Goal: Information Seeking & Learning: Learn about a topic

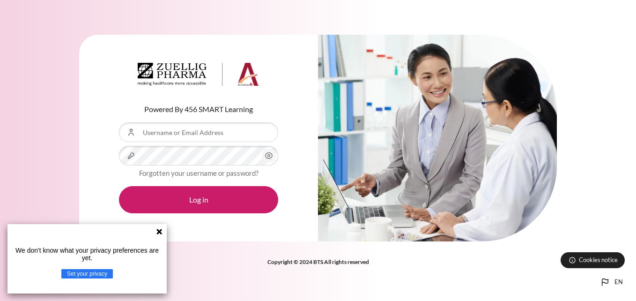
type input "dtmlan@zuelligpharma.com"
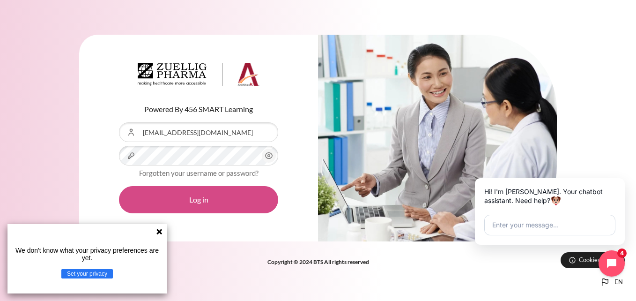
click at [204, 200] on button "Log in" at bounding box center [198, 199] width 159 height 27
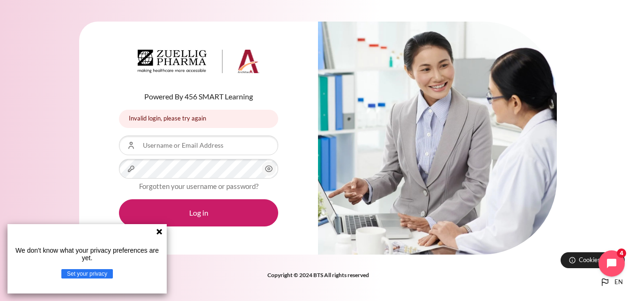
click at [161, 230] on icon at bounding box center [159, 232] width 6 height 6
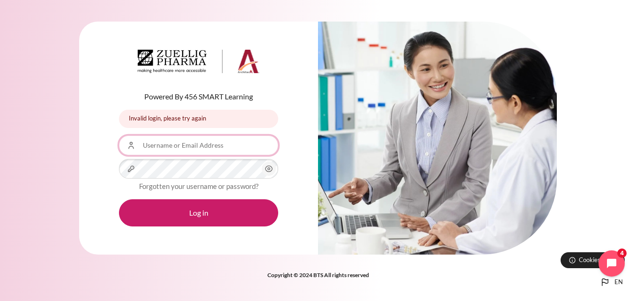
click at [178, 148] on input "Username or Email Address" at bounding box center [198, 145] width 159 height 20
type input "[EMAIL_ADDRESS][DOMAIN_NAME]"
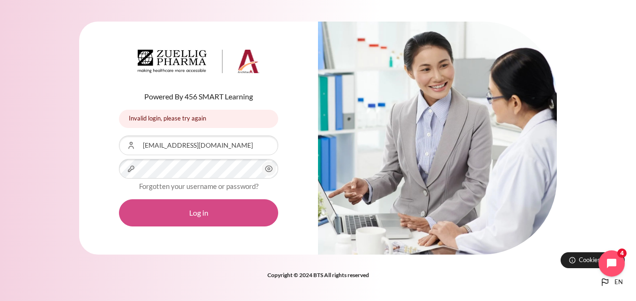
click at [195, 214] on button "Log in" at bounding box center [198, 212] width 159 height 27
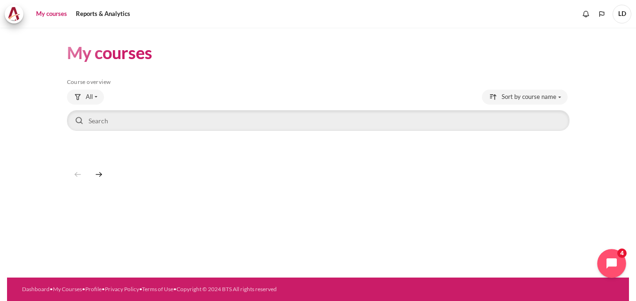
click at [609, 267] on button "Open chat widget" at bounding box center [611, 263] width 29 height 29
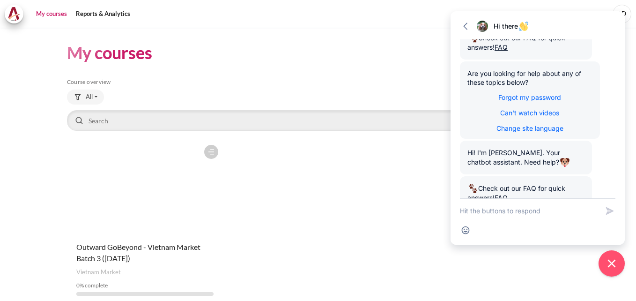
scroll to position [172, 0]
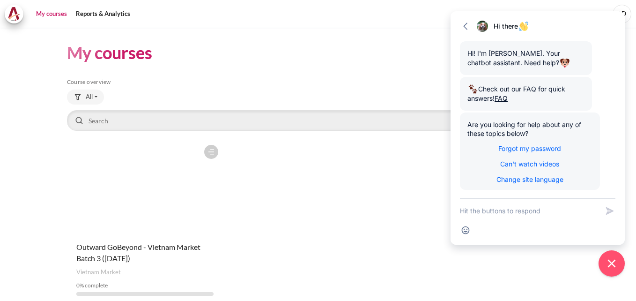
click at [385, 179] on div "Course is starred Actions for course Outward GoBeyond - Vietnam Market Batch 3 …" at bounding box center [318, 221] width 503 height 163
click at [615, 262] on icon "Close chat widget" at bounding box center [612, 263] width 15 height 15
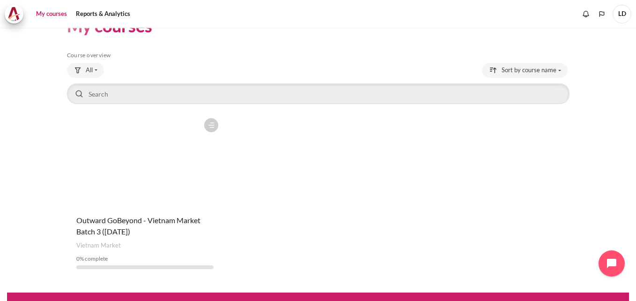
scroll to position [42, 0]
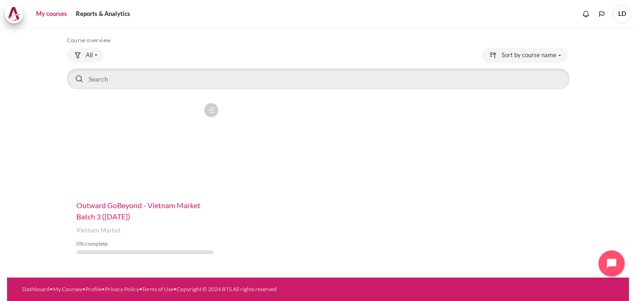
click at [114, 217] on span "Outward GoBeyond - Vietnam Market Batch 3 ([DATE])" at bounding box center [138, 210] width 124 height 20
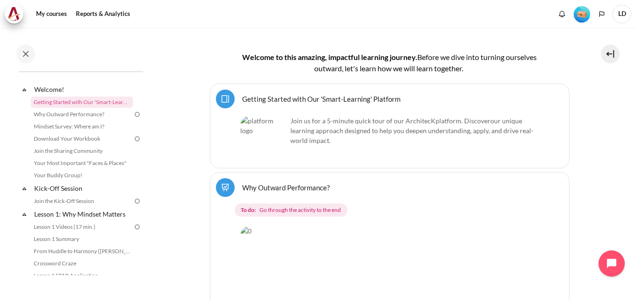
scroll to position [281, 0]
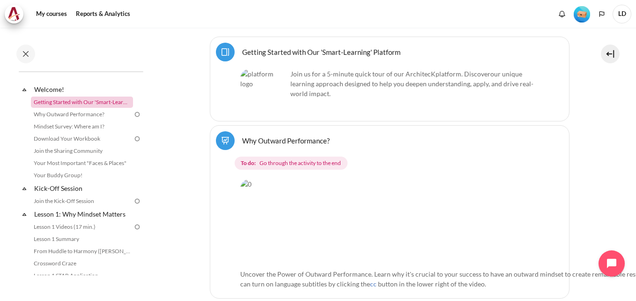
click at [94, 102] on link "Getting Started with Our 'Smart-Learning' Platform" at bounding box center [82, 101] width 102 height 11
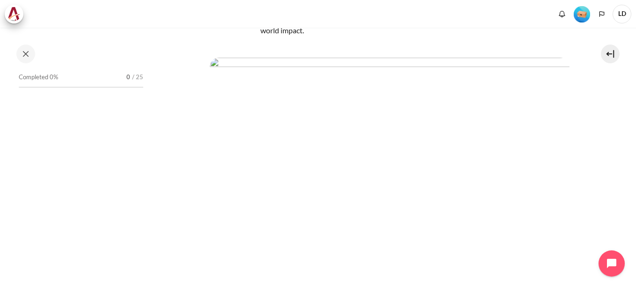
scroll to position [141, 0]
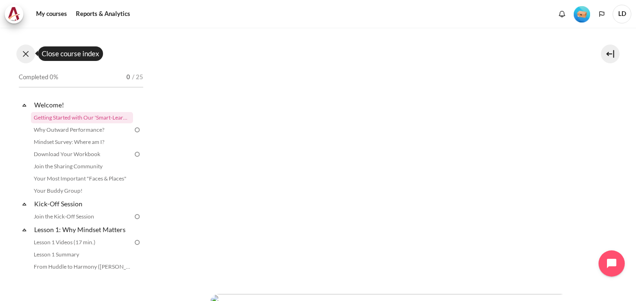
click at [26, 55] on button at bounding box center [25, 54] width 19 height 19
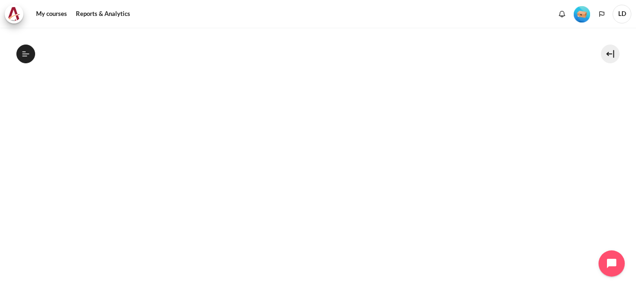
scroll to position [187, 0]
drag, startPoint x: 451, startPoint y: 269, endPoint x: 584, endPoint y: 38, distance: 266.7
click at [296, 252] on img "Content" at bounding box center [318, 172] width 503 height 209
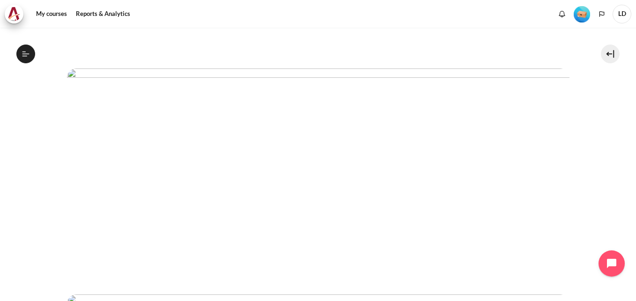
click at [348, 191] on img "Content" at bounding box center [318, 172] width 503 height 209
click at [444, 193] on img "Content" at bounding box center [318, 172] width 503 height 209
click at [123, 176] on img "Content" at bounding box center [318, 172] width 503 height 209
click at [184, 234] on img "Content" at bounding box center [318, 274] width 503 height 429
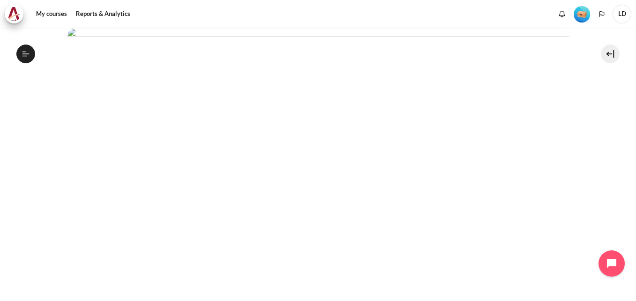
scroll to position [94, 0]
click at [29, 50] on icon at bounding box center [26, 54] width 8 height 8
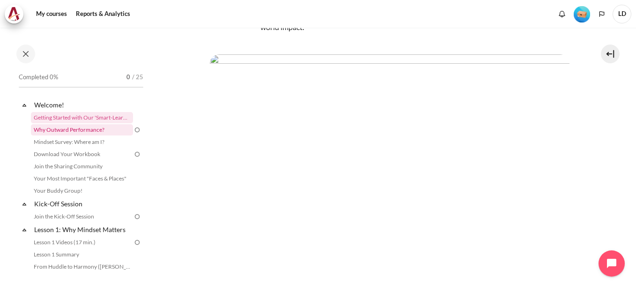
click at [85, 129] on link "Why Outward Performance?" at bounding box center [82, 129] width 102 height 11
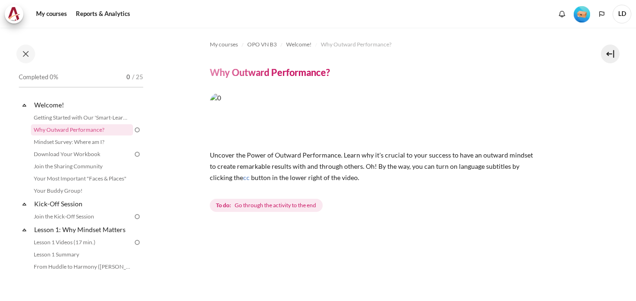
click at [331, 119] on img "Content" at bounding box center [374, 118] width 328 height 51
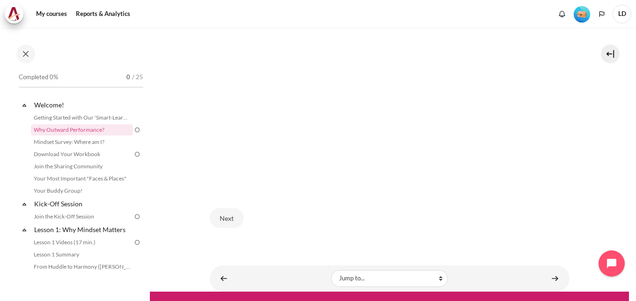
scroll to position [301, 0]
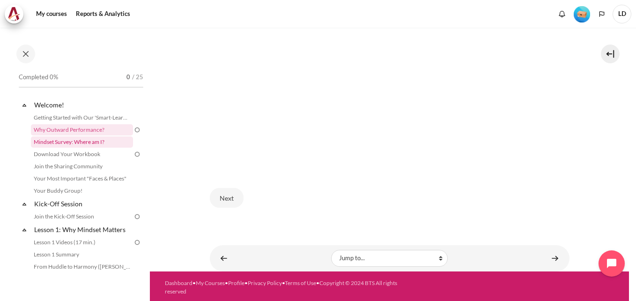
click at [75, 141] on link "Mindset Survey: Where am I?" at bounding box center [82, 141] width 102 height 11
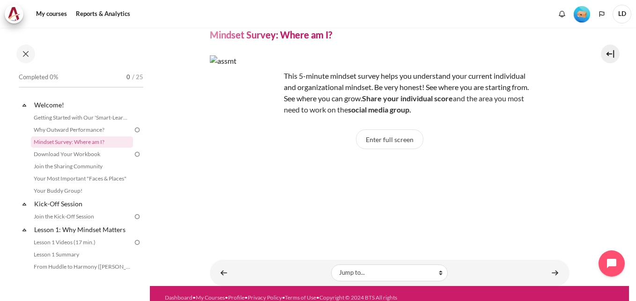
scroll to position [54, 0]
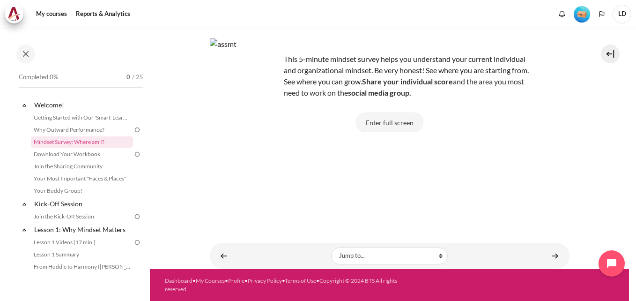
click at [379, 125] on button "Enter full screen" at bounding box center [389, 122] width 67 height 20
click at [400, 119] on button "Enter full screen" at bounding box center [389, 122] width 67 height 20
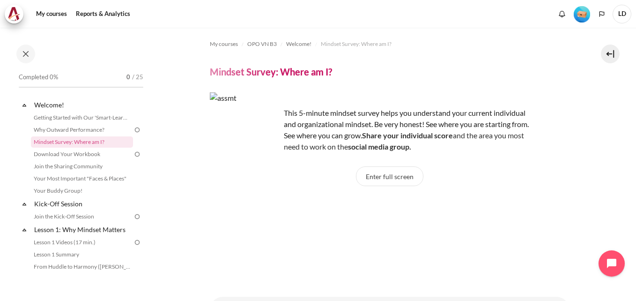
scroll to position [0, 0]
click at [245, 130] on img "Content" at bounding box center [245, 128] width 70 height 70
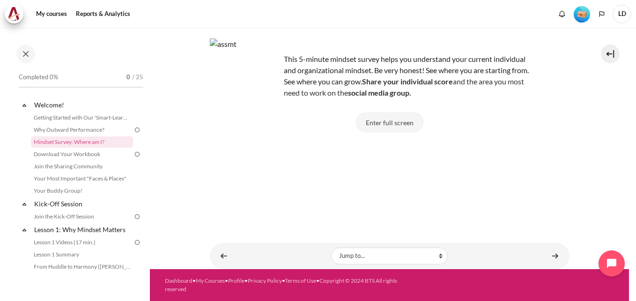
click at [383, 126] on button "Enter full screen" at bounding box center [389, 122] width 67 height 20
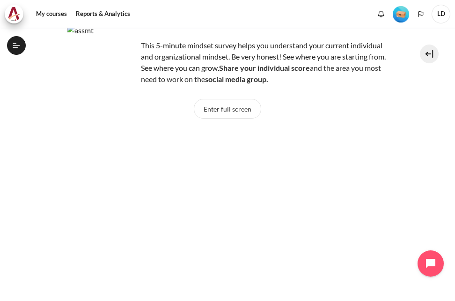
scroll to position [0, 0]
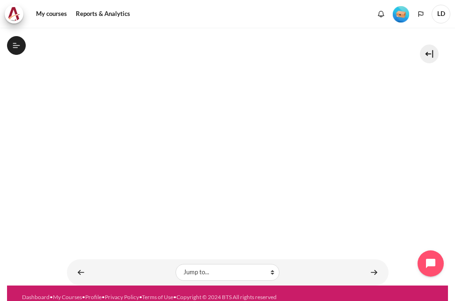
scroll to position [234, 0]
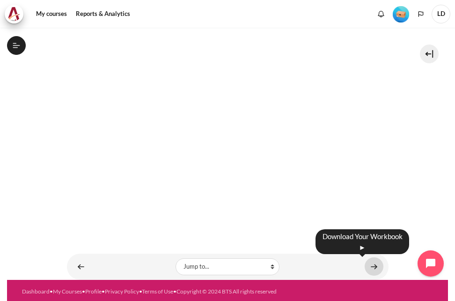
click at [371, 267] on link "Content" at bounding box center [374, 266] width 19 height 18
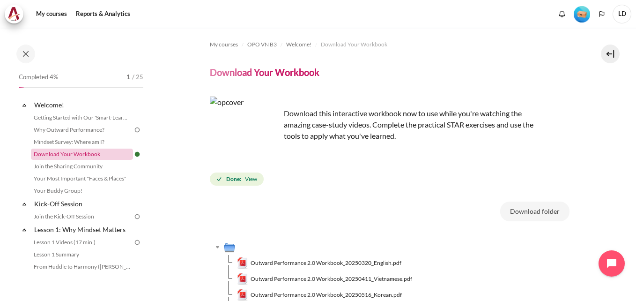
click at [76, 155] on link "Download Your Workbook" at bounding box center [82, 153] width 102 height 11
click at [77, 143] on link "Mindset Survey: Where am I?" at bounding box center [82, 141] width 102 height 11
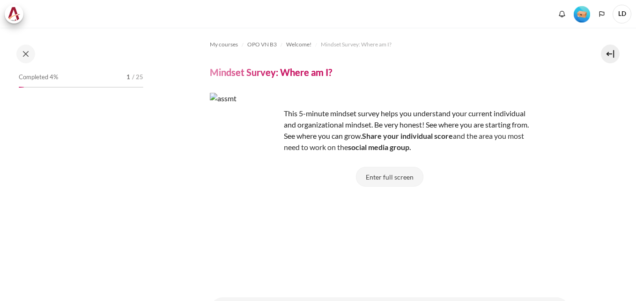
click at [391, 180] on button "Enter full screen" at bounding box center [389, 177] width 67 height 20
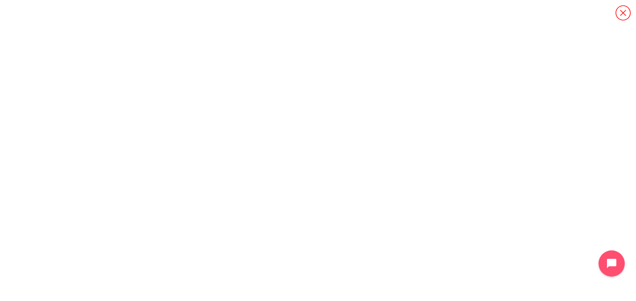
click at [623, 13] on icon "Content" at bounding box center [623, 13] width 16 height 16
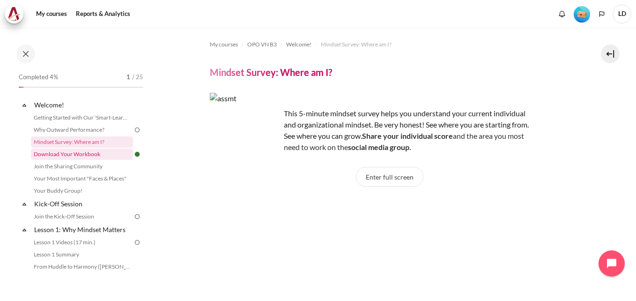
click at [80, 156] on link "Download Your Workbook" at bounding box center [82, 153] width 102 height 11
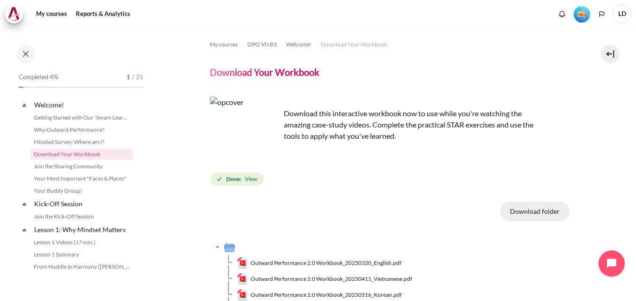
click at [528, 215] on button "Download folder" at bounding box center [534, 211] width 69 height 20
click at [82, 164] on link "Join the Sharing Community" at bounding box center [82, 166] width 102 height 11
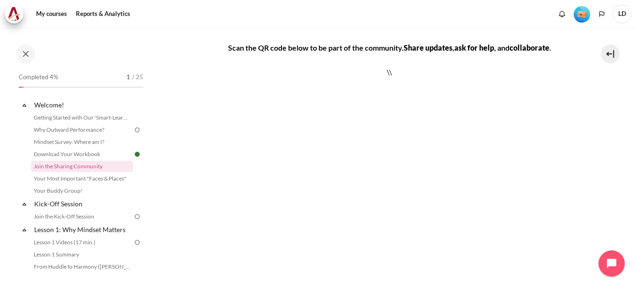
scroll to position [47, 0]
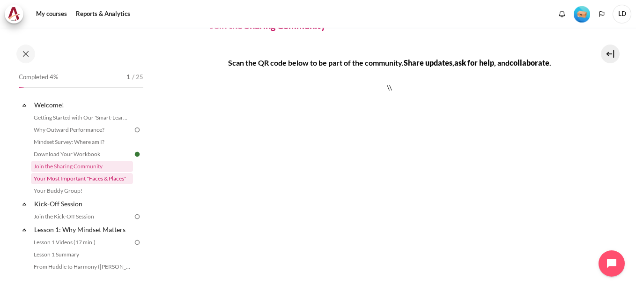
click at [91, 180] on link "Your Most Important "Faces & Places"" at bounding box center [82, 178] width 102 height 11
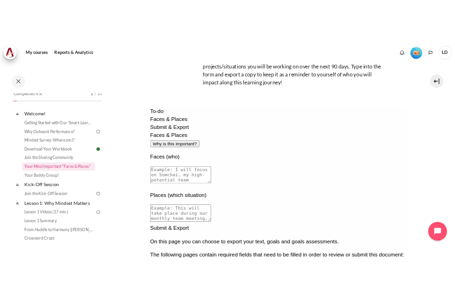
scroll to position [94, 0]
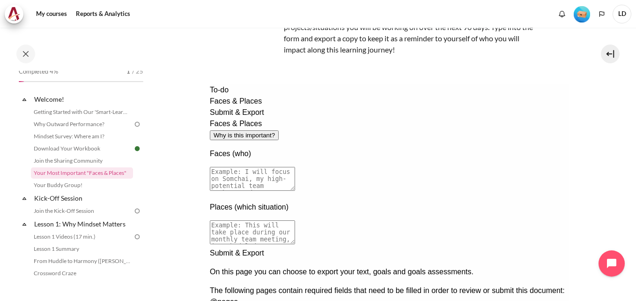
click at [278, 130] on button "Why is this important?" at bounding box center [243, 135] width 69 height 10
drag, startPoint x: 337, startPoint y: 211, endPoint x: 284, endPoint y: 136, distance: 91.4
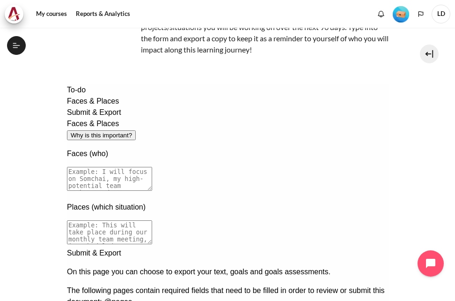
drag, startPoint x: 143, startPoint y: 140, endPoint x: 310, endPoint y: 217, distance: 184.2
copy p "This is not a one time thing. You're going to keep your Faces & Places in mind …"
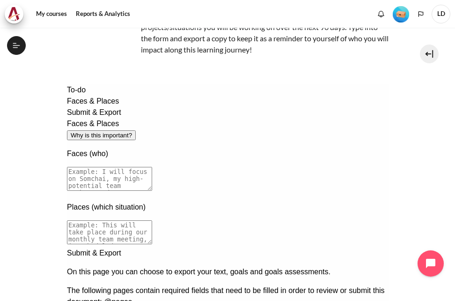
click at [434, 139] on section "My courses OPO VN B3 Welcome! Your Most Important "Faces & Places" Your Most Im…" at bounding box center [227, 159] width 441 height 450
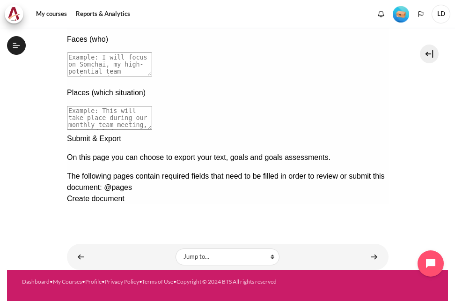
click at [373, 133] on div "Next documentation step" at bounding box center [228, 133] width 322 height 0
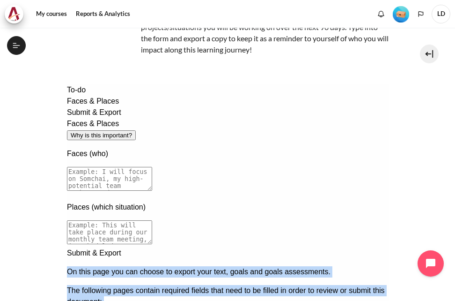
drag, startPoint x: 221, startPoint y: 193, endPoint x: 127, endPoint y: 126, distance: 114.9
click at [127, 247] on div "Submit & Export On this page you can choose to export your text, goals and goal…" at bounding box center [228, 295] width 322 height 97
copy div "On this page you can choose to export your text, goals and goals assessments. T…"
click at [270, 285] on div "The following pages contain required fields that need to be filled in order to …" at bounding box center [228, 305] width 322 height 41
drag, startPoint x: 214, startPoint y: 190, endPoint x: 131, endPoint y: 125, distance: 104.8
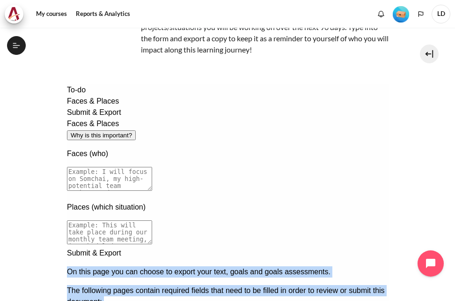
click at [131, 247] on div "Submit & Export On this page you can choose to export your text, goals and goal…" at bounding box center [228, 295] width 322 height 97
copy div "On this page you can choose to export your text, goals and goals assessments. T…"
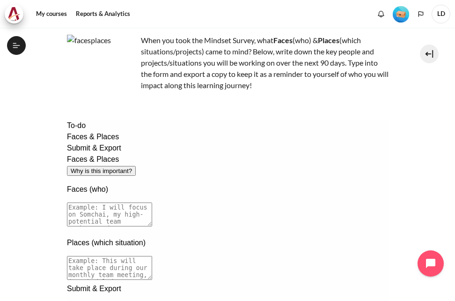
scroll to position [141, 0]
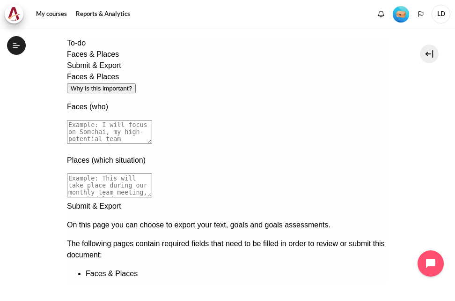
click at [193, 287] on div "Create document" at bounding box center [228, 292] width 322 height 11
click at [328, 287] on div "Create document" at bounding box center [228, 292] width 322 height 11
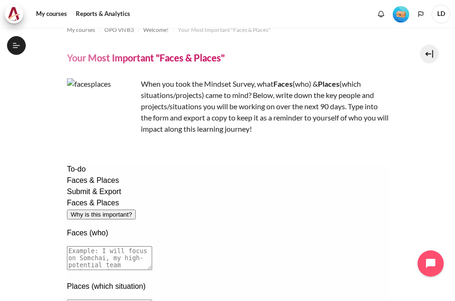
scroll to position [0, 0]
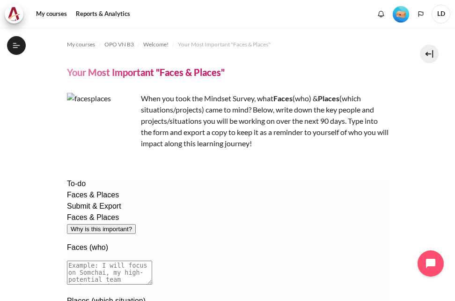
click at [428, 52] on button at bounding box center [429, 54] width 19 height 19
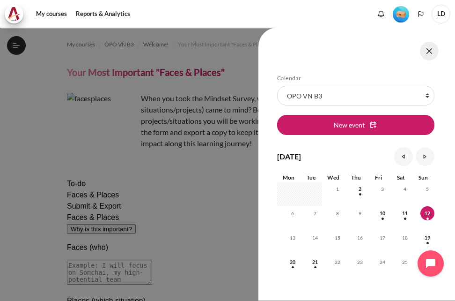
click at [434, 49] on button at bounding box center [429, 51] width 19 height 19
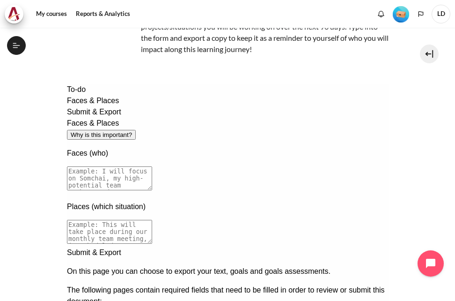
scroll to position [94, 0]
click at [102, 116] on span "Submit & Export" at bounding box center [94, 112] width 54 height 8
click at [80, 118] on div "Submit & Export" at bounding box center [228, 112] width 322 height 11
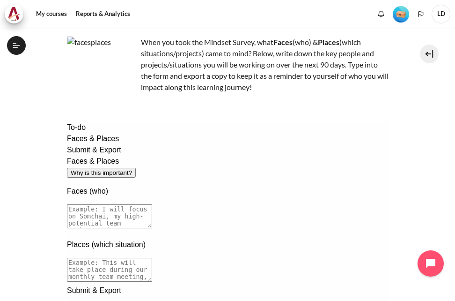
scroll to position [0, 0]
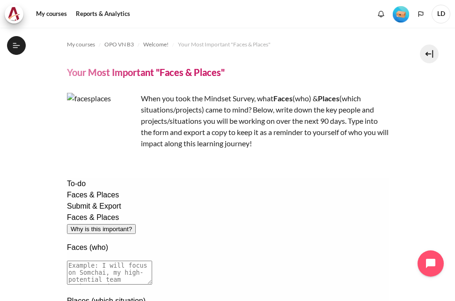
click at [270, 177] on div "My courses OPO VN B3 Welcome! Your Most Important "Faces & Places" Your Most Im…" at bounding box center [228, 233] width 322 height 410
click at [18, 46] on icon at bounding box center [16, 45] width 8 height 8
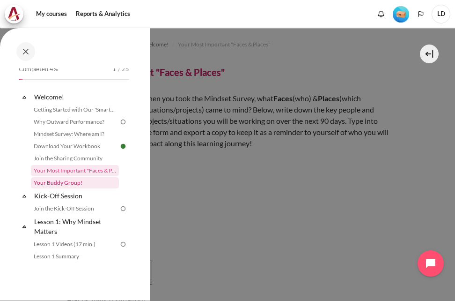
click at [67, 182] on link "Your Buddy Group!" at bounding box center [75, 182] width 88 height 11
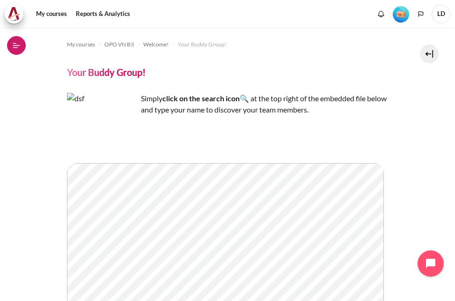
click at [15, 39] on button "Open course index" at bounding box center [16, 45] width 19 height 19
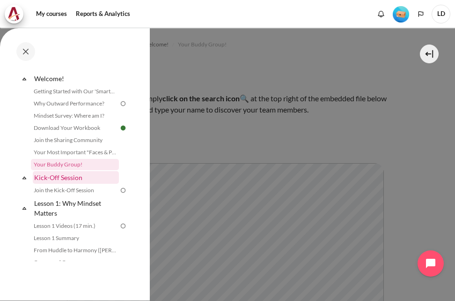
click at [66, 180] on link "Kick-Off Session" at bounding box center [76, 177] width 86 height 13
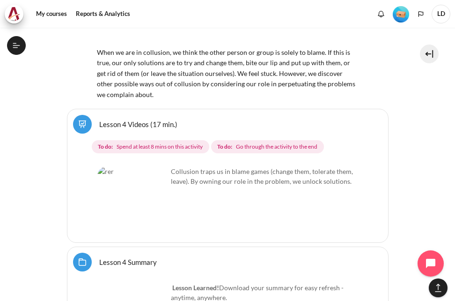
scroll to position [4060, 0]
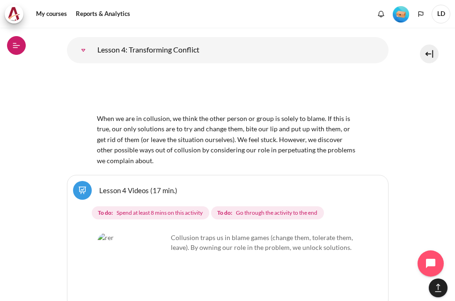
click at [15, 45] on icon at bounding box center [16, 45] width 8 height 8
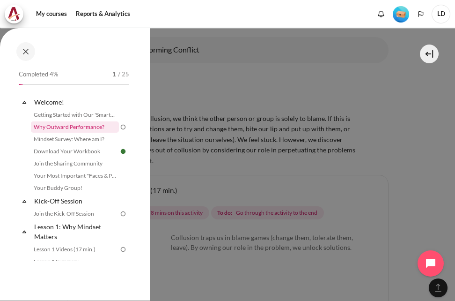
scroll to position [0, 0]
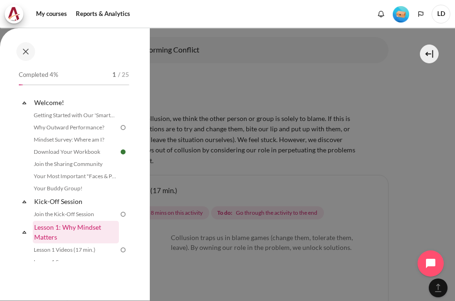
click at [55, 231] on link "Lesson 1: Why Mindset Matters" at bounding box center [76, 232] width 86 height 22
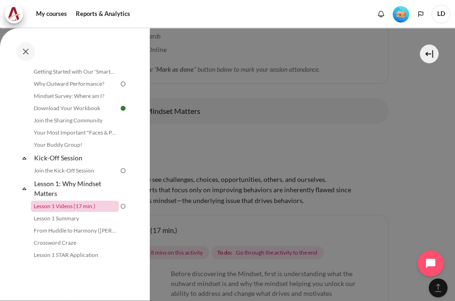
click at [58, 208] on link "Lesson 1 Videos (17 min.)" at bounding box center [75, 205] width 88 height 11
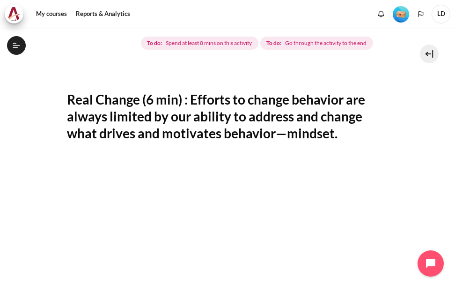
scroll to position [141, 0]
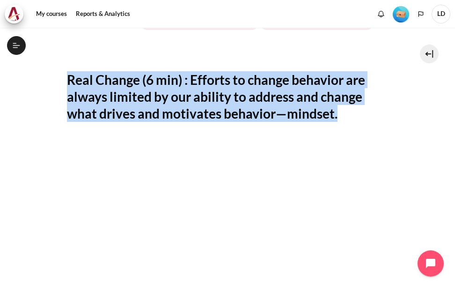
drag, startPoint x: 65, startPoint y: 76, endPoint x: 372, endPoint y: 111, distance: 309.3
click at [372, 111] on section "My courses OPO VN B3 Lesson 1: Why Mindset Matters Lesson 1 Videos (17 min.) Le…" at bounding box center [227, 218] width 441 height 663
copy h2 "Real Change (6 min) : Efforts to change behavior are always limited by our abil…"
click at [419, 112] on section "My courses OPO VN B3 Lesson 1: Why Mindset Matters Lesson 1 Videos (17 min.) Le…" at bounding box center [227, 218] width 441 height 663
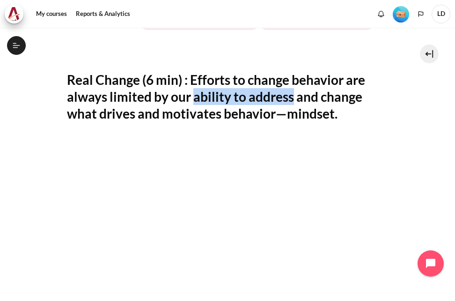
drag, startPoint x: 193, startPoint y: 98, endPoint x: 291, endPoint y: 105, distance: 97.7
click at [291, 105] on h2 "Real Change (6 min) : Efforts to change behavior are always limited by our abil…" at bounding box center [228, 96] width 322 height 51
copy h2 "ability to address"
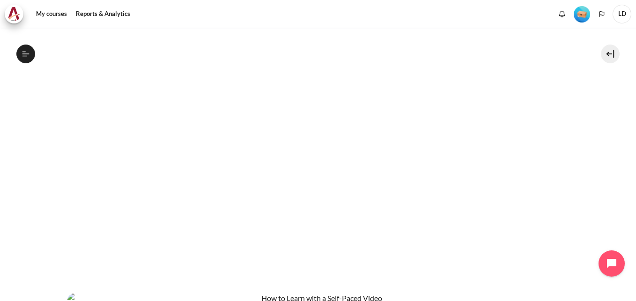
scroll to position [0, 0]
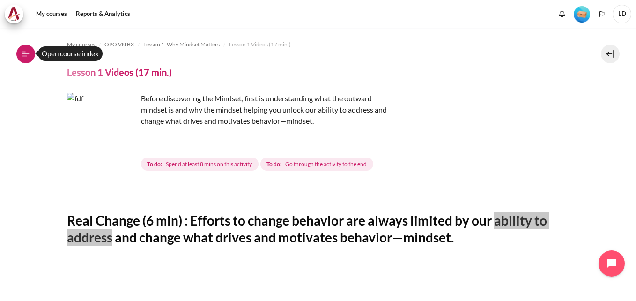
click at [27, 57] on icon at bounding box center [26, 54] width 8 height 8
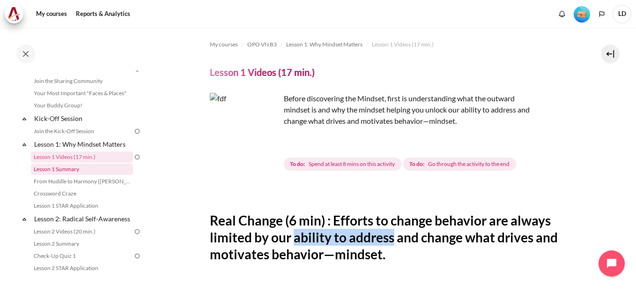
click at [59, 169] on link "Lesson 1 Summary" at bounding box center [82, 168] width 102 height 11
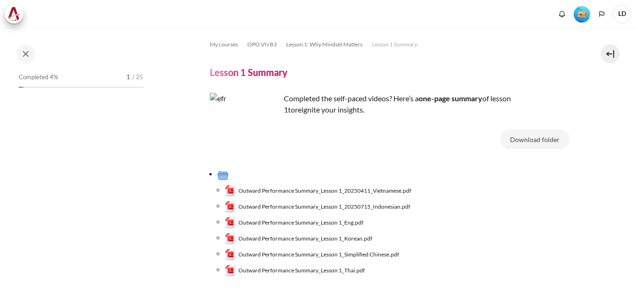
scroll to position [82, 0]
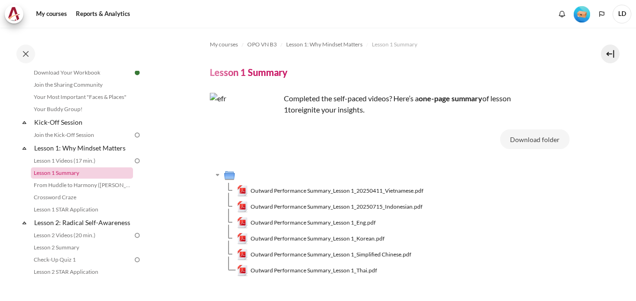
click at [67, 173] on link "Lesson 1 Summary" at bounding box center [82, 172] width 102 height 11
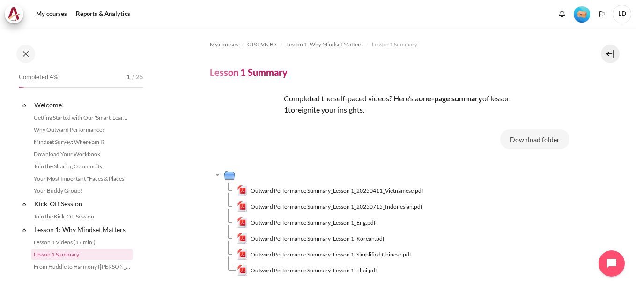
scroll to position [82, 0]
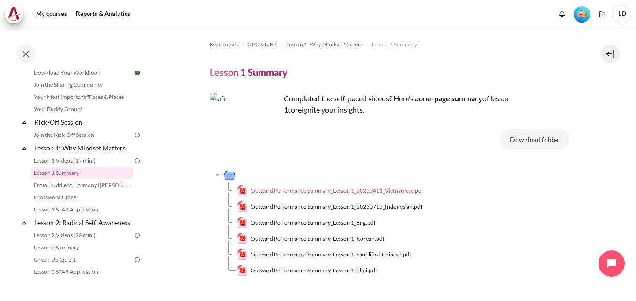
click at [294, 191] on span "Outward Performance Summary_Lesson 1_20250411_Vietnamese.pdf" at bounding box center [337, 190] width 173 height 8
click at [392, 186] on span "Outward Performance Summary_Lesson 1_20250411_Vietnamese.pdf" at bounding box center [337, 190] width 173 height 8
click at [505, 219] on td "Outward Performance Summary_Lesson 1_Eng.pdf" at bounding box center [403, 223] width 333 height 16
click at [57, 185] on link "From Huddle to Harmony ([PERSON_NAME]'s Story)" at bounding box center [82, 184] width 102 height 11
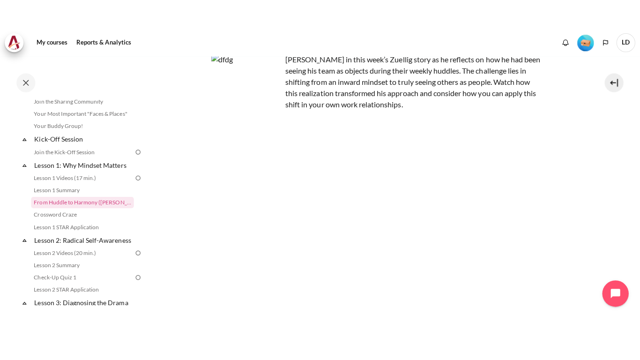
scroll to position [94, 0]
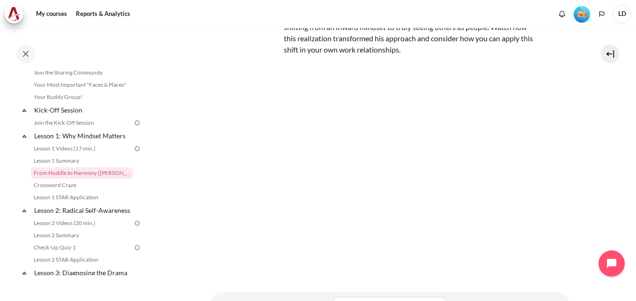
click at [432, 278] on div "My courses OPO VN B3 Lesson 1: Why Mindset Matters From Huddle to Harmony ([PER…" at bounding box center [390, 126] width 360 height 384
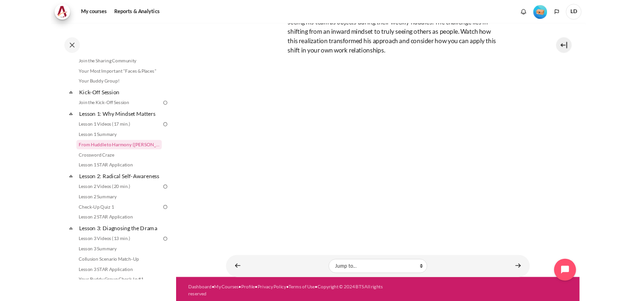
scroll to position [78, 0]
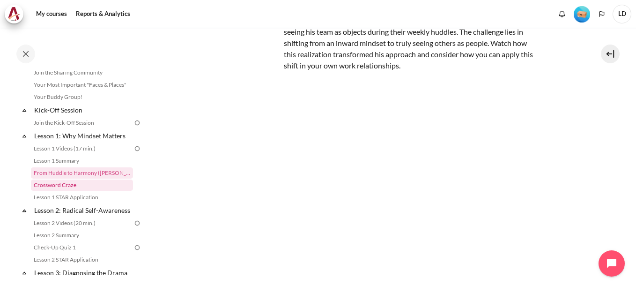
click at [64, 185] on link "Crossword Craze" at bounding box center [82, 184] width 102 height 11
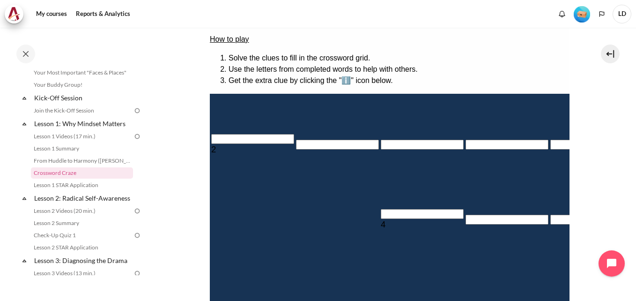
drag, startPoint x: 459, startPoint y: 100, endPoint x: 552, endPoint y: 110, distance: 93.8
copy div "Mindset drives behaviors that drive _______. (7)"
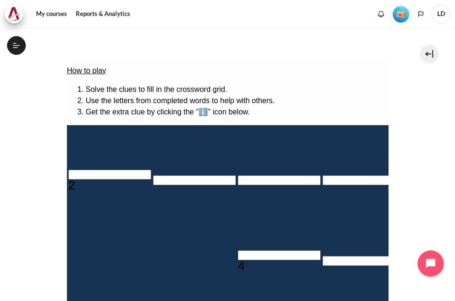
scroll to position [94, 0]
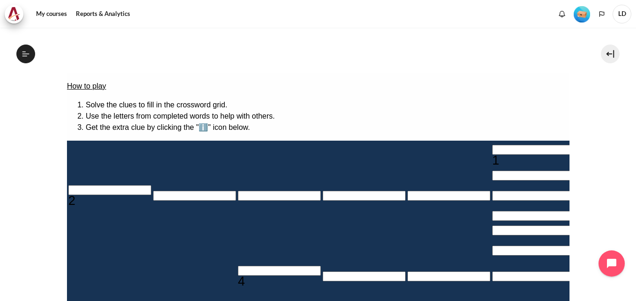
drag, startPoint x: 416, startPoint y: 149, endPoint x: 533, endPoint y: 147, distance: 116.2
copy span "Mindset drives behaviors that drive"
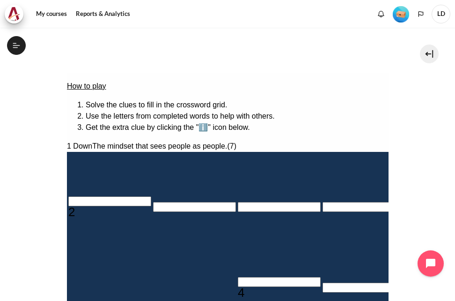
type input "R＿＿＿＿＿＿"
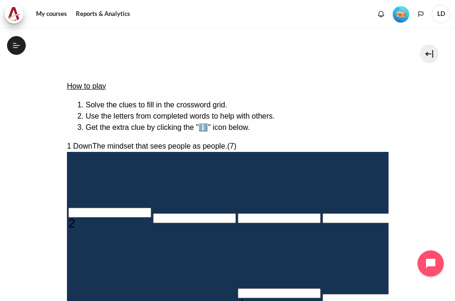
type input "RE＿＿＿＿＿"
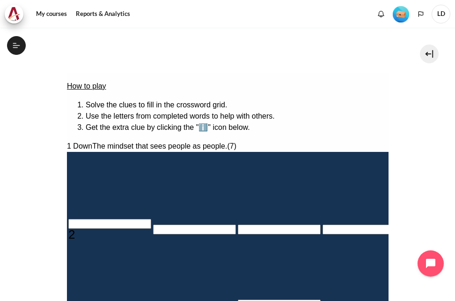
type input "＿＿＿＿＿S＿"
type input "RES＿＿＿＿"
type input "RESU＿＿＿"
type input "RESUL＿＿"
type input "RESULT＿"
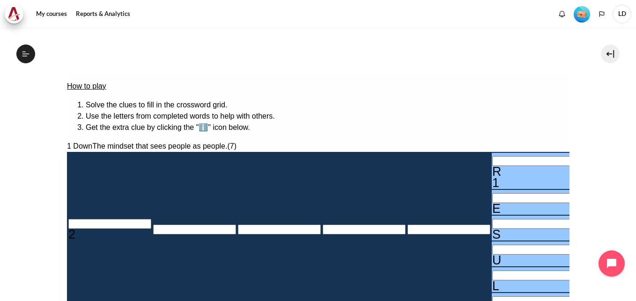
scroll to position [115, 0]
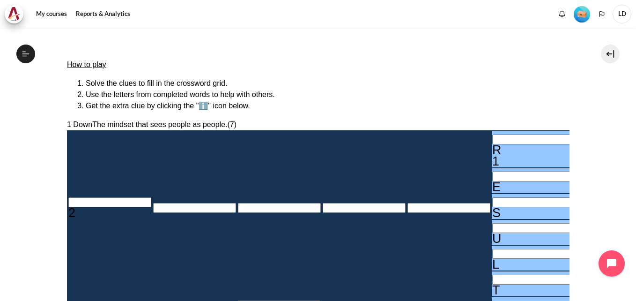
drag, startPoint x: 405, startPoint y: 168, endPoint x: 482, endPoint y: 181, distance: 78.0
copy div "4 The established set of attitudes held by someone. (7)"
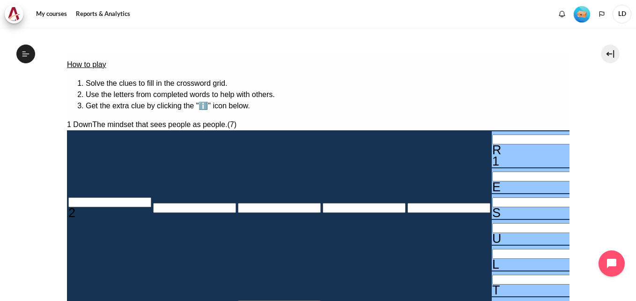
click at [592, 161] on section "My courses OPO VN B3 Lesson 1: Why Mindset Matters Crossword Craze Crossword Cr…" at bounding box center [318, 217] width 622 height 611
click at [583, 164] on section "My courses OPO VN B3 Lesson 1: Why Mindset Matters Crossword Craze Crossword Cr…" at bounding box center [318, 217] width 622 height 611
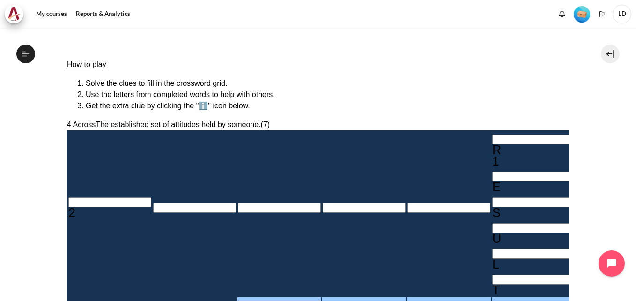
drag, startPoint x: 446, startPoint y: 178, endPoint x: 416, endPoint y: 166, distance: 32.8
copy span "The established set of attitudes held by someone"
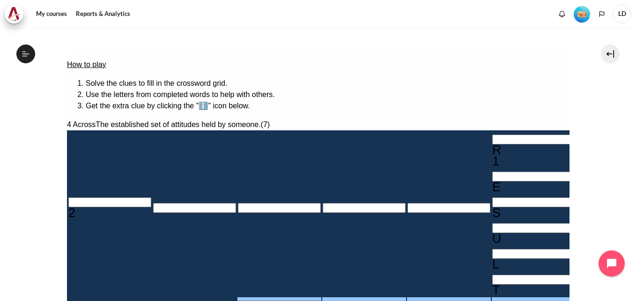
click at [591, 178] on section "My courses OPO VN B3 Lesson 1: Why Mindset Matters Crossword Craze Crossword Cr…" at bounding box center [318, 217] width 622 height 611
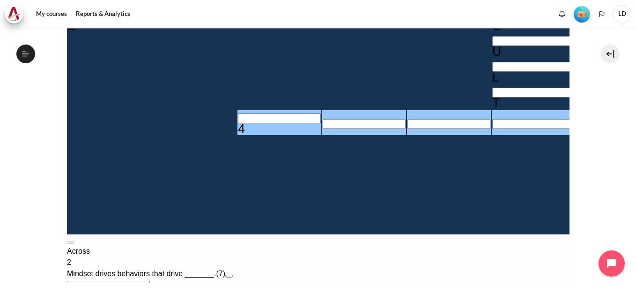
scroll to position [303, 0]
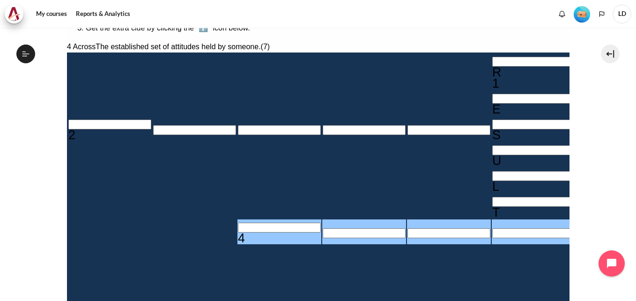
scroll to position [162, 0]
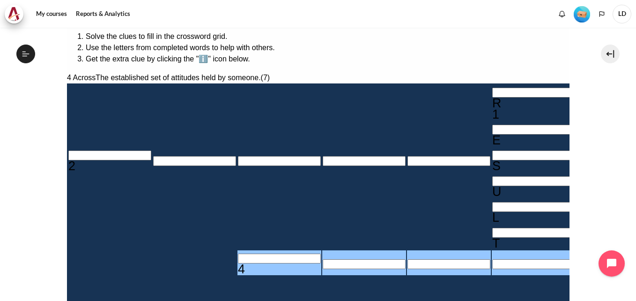
click at [237, 253] on input "Row 7, Column 3. 4 Across. The established set of attitudes held by someone., L…" at bounding box center [278, 258] width 83 height 10
type input "M＿＿＿＿＿＿"
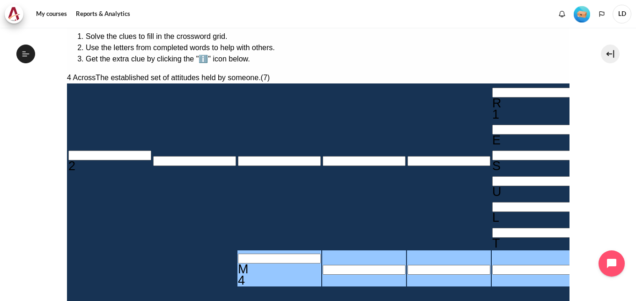
type input "MI＿＿＿＿＿"
type input "MID＿＿＿＿"
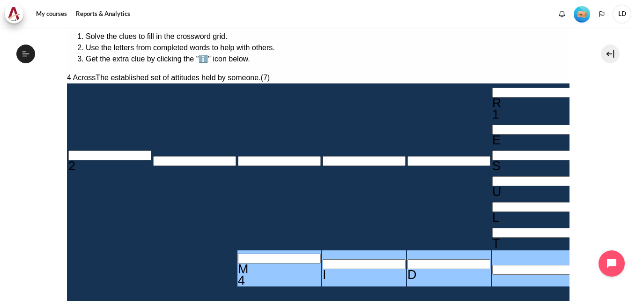
type input "MIN＿＿＿＿"
type input "MIND＿＿＿"
type input "RESULTD"
type input "MINDS＿＿"
type input "MINDSE＿"
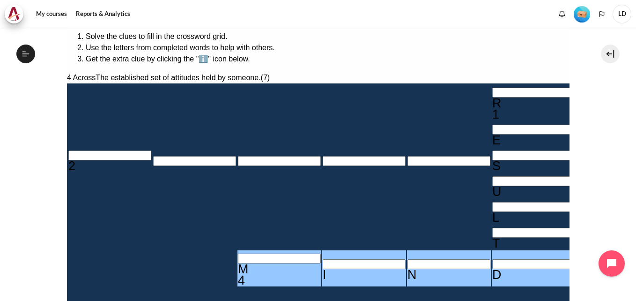
type input "＿E＿＿＿＿＿＿"
type input "MINDSET"
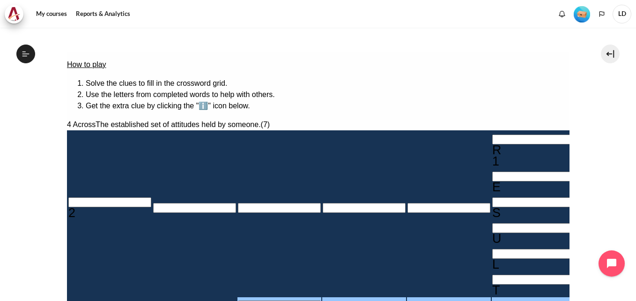
click at [76, 197] on input "Crossword grid. Use arrow keys to navigate and the keyboard to enter characters…" at bounding box center [109, 202] width 83 height 10
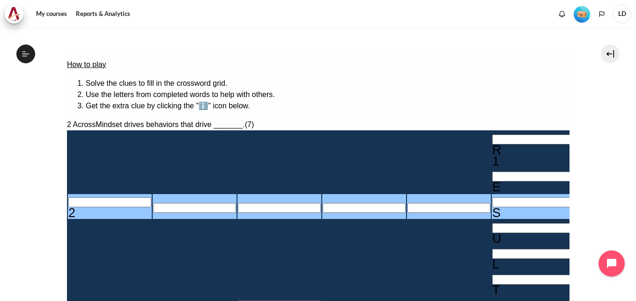
drag, startPoint x: 416, startPoint y: 129, endPoint x: 556, endPoint y: 129, distance: 139.6
copy span "Mindset drives behaviors that drive"
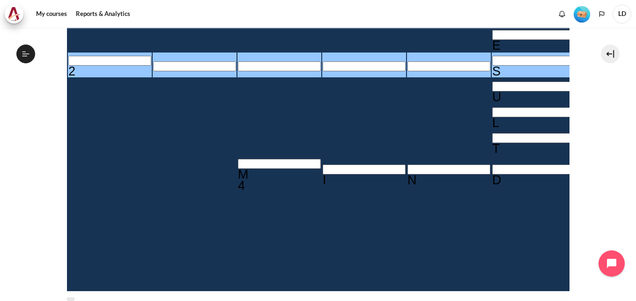
scroll to position [221, 0]
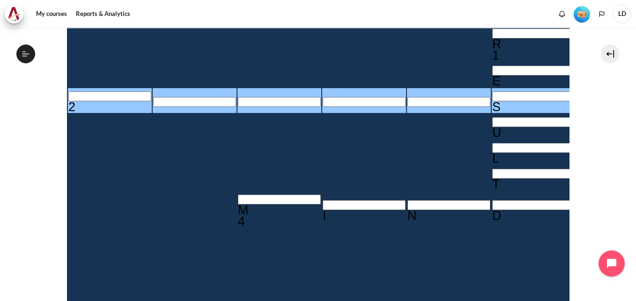
drag, startPoint x: 417, startPoint y: 163, endPoint x: 552, endPoint y: 163, distance: 134.9
copy span "The mindset that sees people as people."
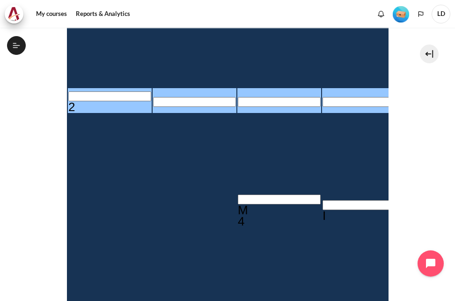
click at [430, 166] on section "My courses OPO VN B3 Lesson 1: Why Mindset Matters Crossword Craze Crossword Cr…" at bounding box center [227, 212] width 441 height 810
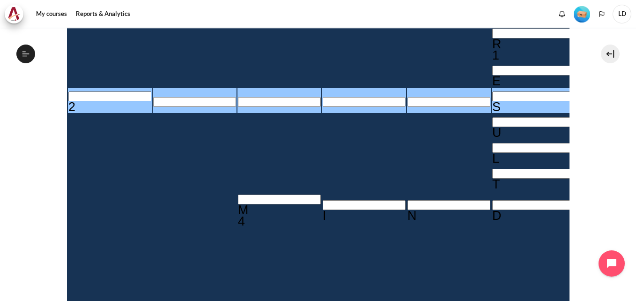
drag, startPoint x: 414, startPoint y: 104, endPoint x: 506, endPoint y: 112, distance: 92.2
copy div "The mindset that focuses on self-interest and sees others as objects."
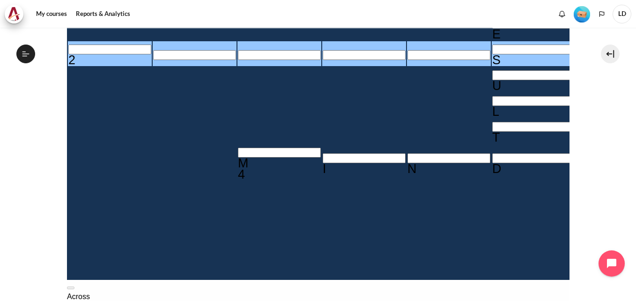
drag, startPoint x: 518, startPoint y: 166, endPoint x: 416, endPoint y: 152, distance: 102.6
copy span "Focusing on changing mindset before ________ yields greater results"
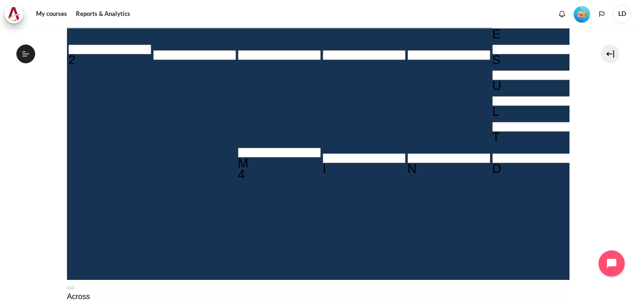
type input "BE＿＿＿＿＿＿"
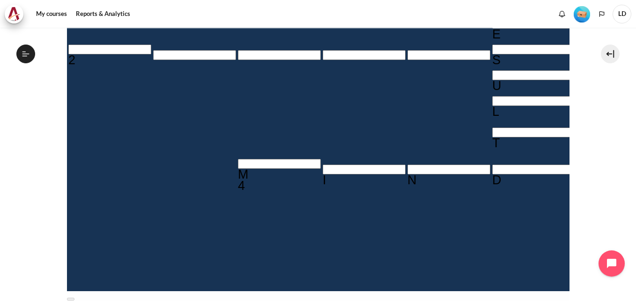
type input "BEH＿＿＿＿＿"
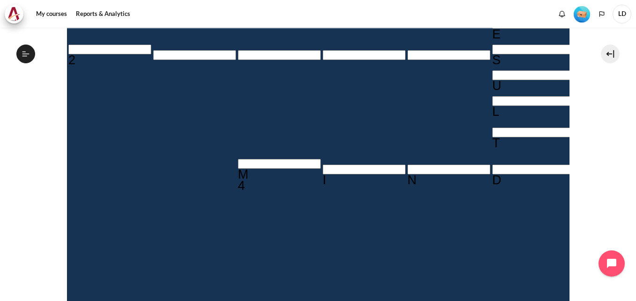
type input "BEHA＿＿＿＿"
type input "BEHAV＿＿＿"
type input "I＿＿＿＿＿"
type input "BEHAVI＿＿"
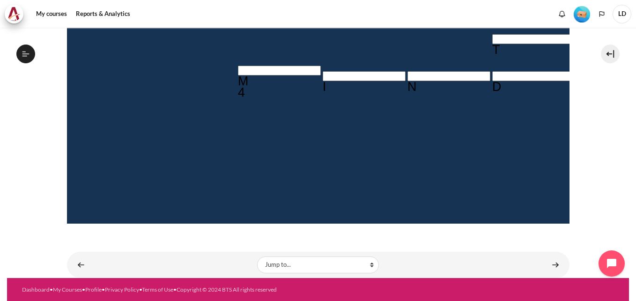
scroll to position [362, 0]
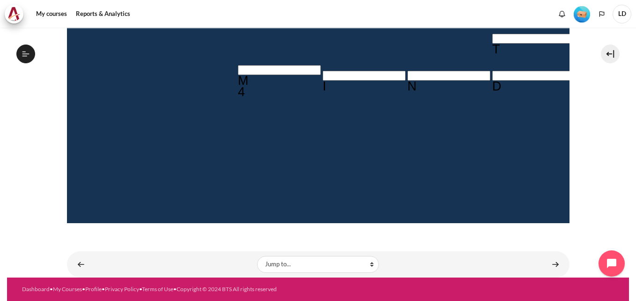
type input "BEHAVIO＿"
type input "BEHAVIOR"
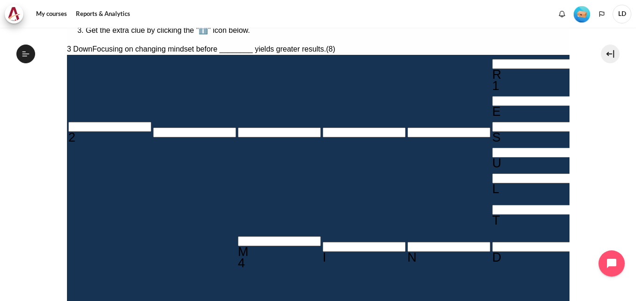
scroll to position [174, 0]
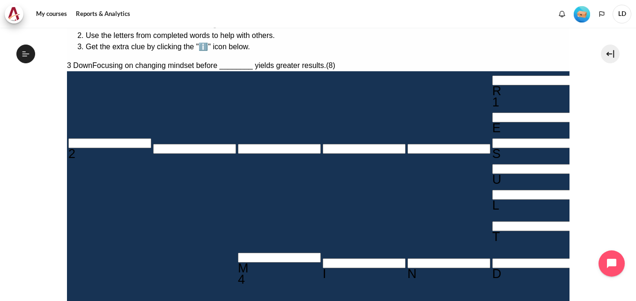
drag, startPoint x: 417, startPoint y: 68, endPoint x: 545, endPoint y: 76, distance: 128.1
copy div "Mindset drives behaviors that drive _______. (7)"
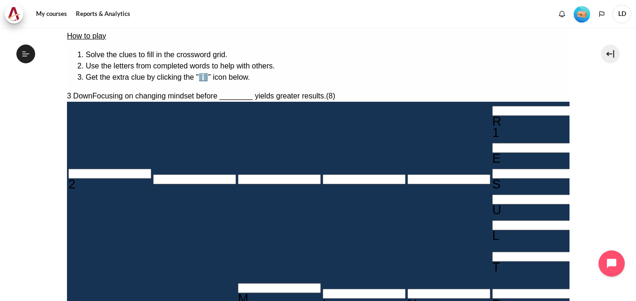
scroll to position [127, 0]
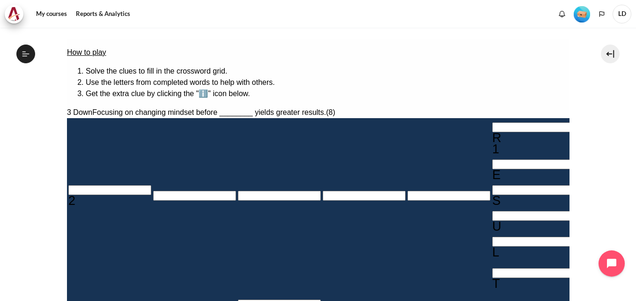
click at [577, 94] on section "My courses OPO VN B3 Lesson 1: Why Mindset Matters Crossword Craze Crossword Cr…" at bounding box center [318, 205] width 622 height 611
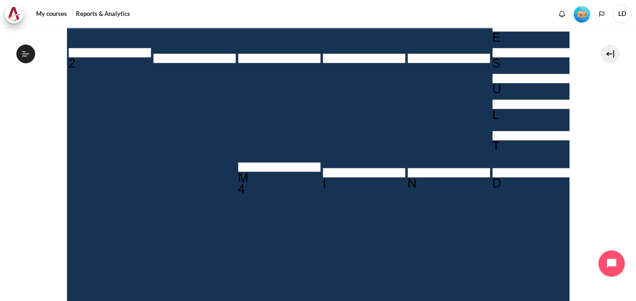
scroll to position [268, 0]
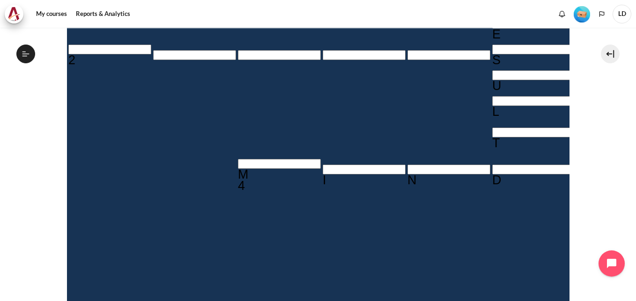
drag, startPoint x: 415, startPoint y: 112, endPoint x: 564, endPoint y: 122, distance: 148.8
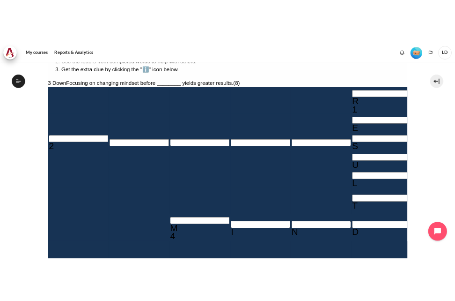
scroll to position [174, 0]
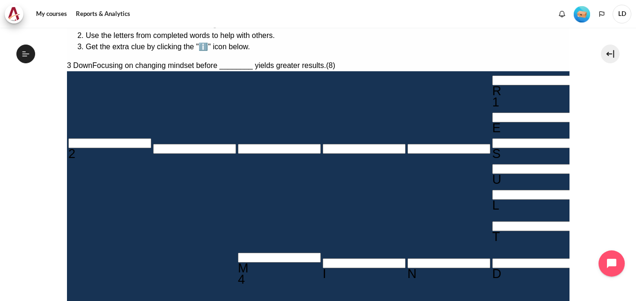
drag, startPoint x: 417, startPoint y: 204, endPoint x: 475, endPoint y: 228, distance: 62.2
copy div "The mindset that sees people as people. (7)"
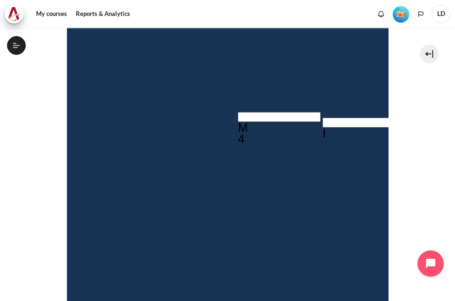
scroll to position [362, 0]
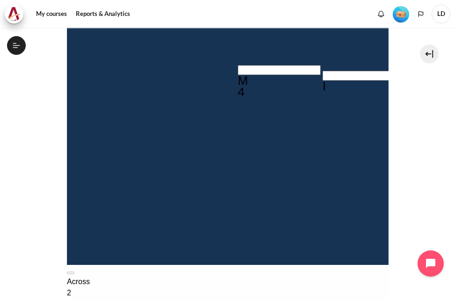
type input "IN＿＿＿＿"
type input "IND＿＿＿"
type input "I＿＿＿＿＿"
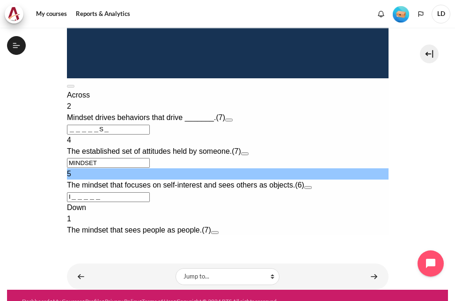
scroll to position [549, 0]
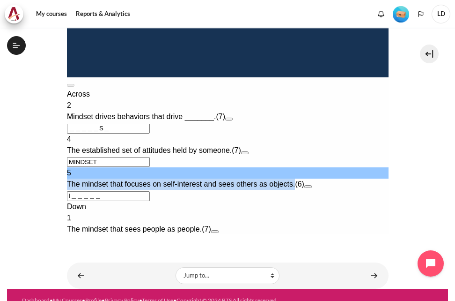
drag, startPoint x: 82, startPoint y: 93, endPoint x: 310, endPoint y: 88, distance: 228.6
click at [310, 167] on div "5 The mindset that focuses on self-interest and sees others as objects. (6)" at bounding box center [228, 178] width 322 height 22
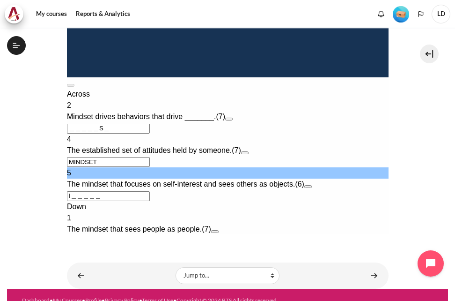
click at [76, 191] on input "I＿＿＿＿＿" at bounding box center [108, 196] width 83 height 10
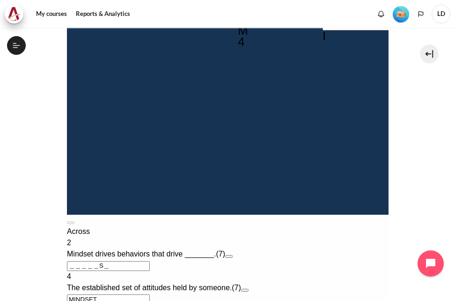
scroll to position [362, 0]
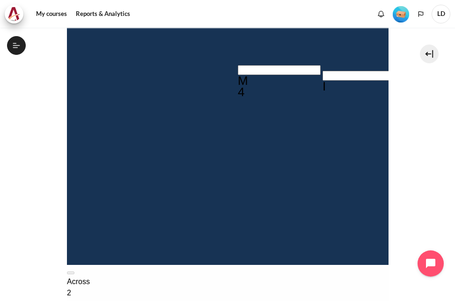
type input "IN＿＿＿＿"
type input "INW＿＿＿"
type input "INWA＿＿"
type input "INWAR＿"
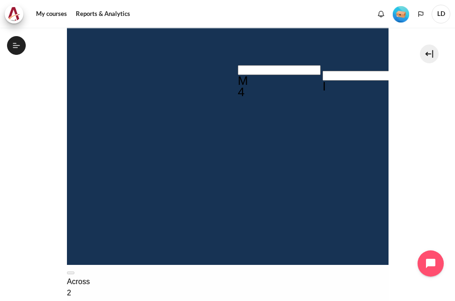
type input "INWARD"
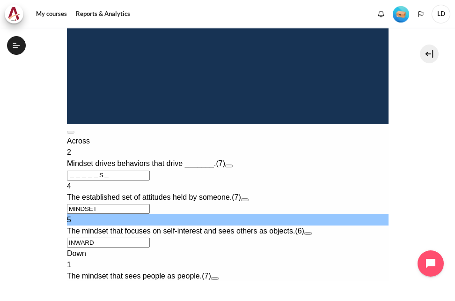
scroll to position [455, 0]
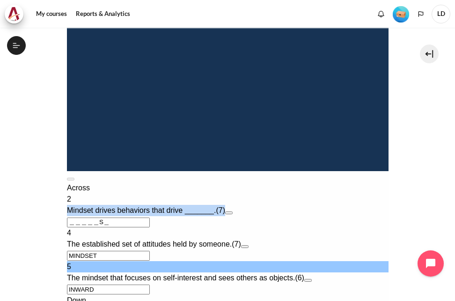
drag, startPoint x: 79, startPoint y: 122, endPoint x: 256, endPoint y: 125, distance: 176.6
click at [256, 193] on div "2 Mindset drives behaviors that drive _______. (7)" at bounding box center [228, 204] width 322 height 22
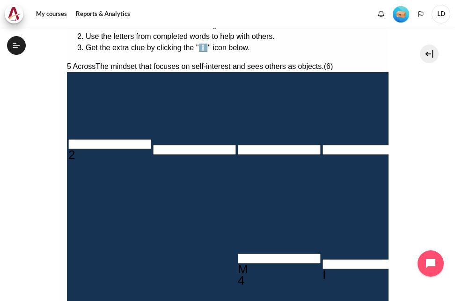
scroll to position [146, 0]
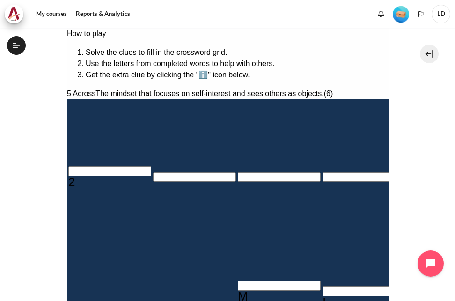
drag, startPoint x: 197, startPoint y: 98, endPoint x: 194, endPoint y: 241, distance: 142.4
click at [80, 166] on input "Row 3, Column 1. 2 Across. Mindset drives behaviors that drive _______., Letter…" at bounding box center [109, 171] width 83 height 10
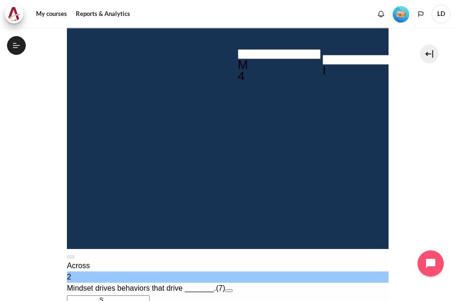
scroll to position [380, 0]
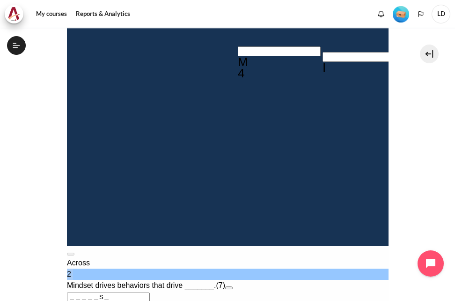
drag, startPoint x: 82, startPoint y: 198, endPoint x: 108, endPoint y: 213, distance: 30.0
click at [106, 268] on div "2 Mindset drives behaviors that drive _______. (7) ＿＿＿＿＿S＿" at bounding box center [228, 285] width 322 height 34
drag, startPoint x: 117, startPoint y: 215, endPoint x: 53, endPoint y: 171, distance: 77.3
click at [67, 171] on html "How to play Solve the clues to fill in the crossword grid. Use the letters from…" at bounding box center [228, 94] width 322 height 616
drag, startPoint x: 121, startPoint y: 213, endPoint x: 52, endPoint y: 212, distance: 68.9
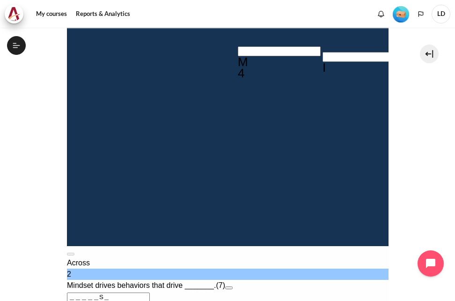
click at [67, 212] on html "How to play Solve the clues to fill in the crossword grid. Use the letters from…" at bounding box center [228, 94] width 322 height 616
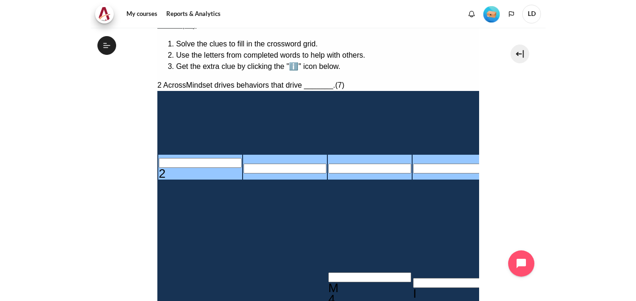
scroll to position [146, 0]
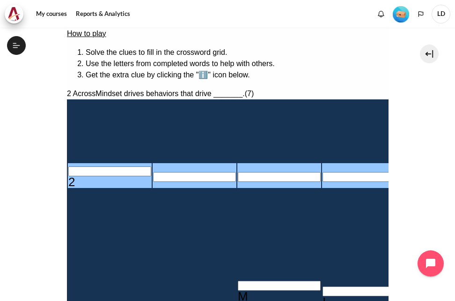
click at [80, 166] on input "Row 3, Column 1. 2 Across. Mindset drives behaviors that drive _______., Letter…" at bounding box center [109, 171] width 83 height 10
type input "P＿＿＿＿S＿"
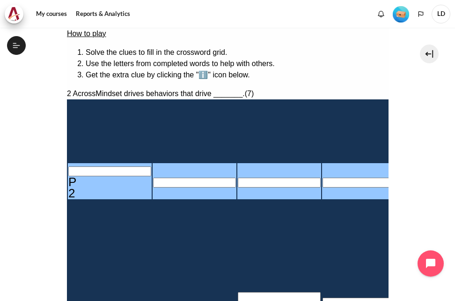
type input "PR＿＿＿S＿"
type input "PRO＿＿S＿"
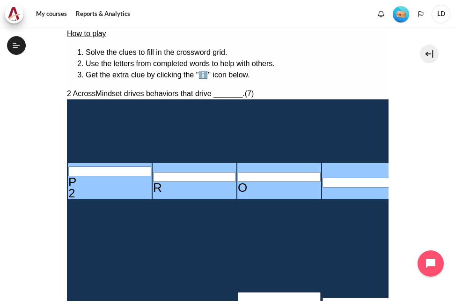
type input "PROC＿S＿"
type input "PROCES＿"
click at [408, 163] on section "My courses OPO VN B3 Lesson 1: Why Mindset Matters Crossword Craze Crossword Cr…" at bounding box center [227, 286] width 441 height 810
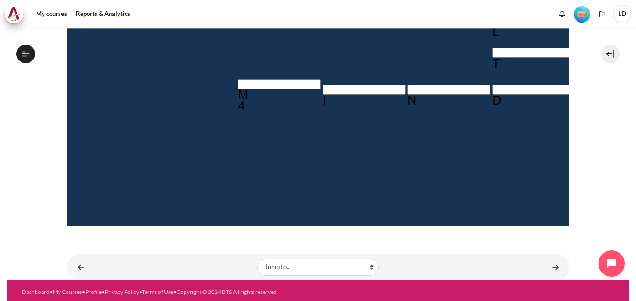
scroll to position [362, 0]
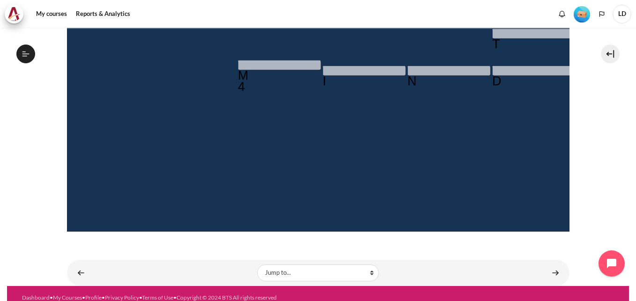
scroll to position [375, 0]
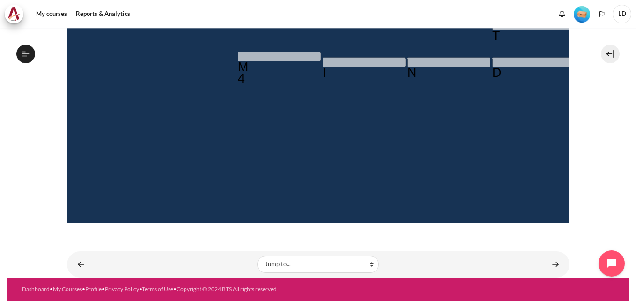
click at [513, 203] on div "How to play Solve the clues to fill in the crossword grid. Use the letters from…" at bounding box center [318, 171] width 503 height 758
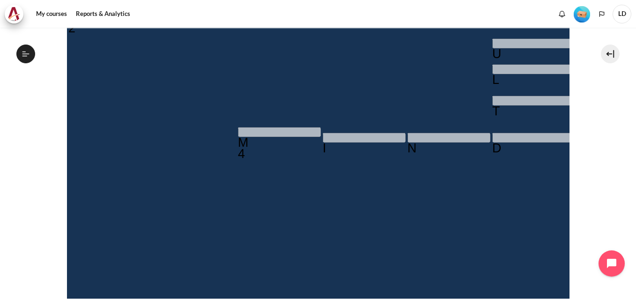
scroll to position [328, 0]
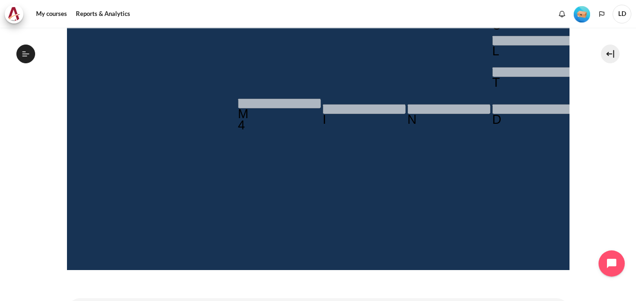
type input "＿＿＿＿＿＿＿"
type input "＿＿＿＿＿＿"
type input "＿＿＿＿＿＿＿"
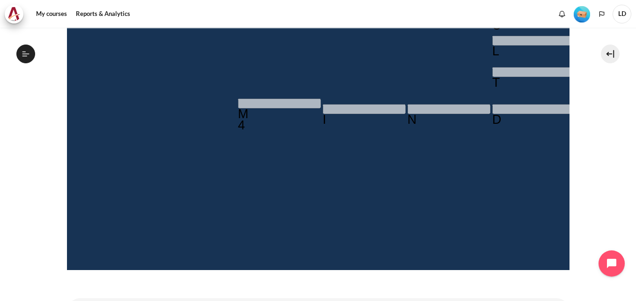
type input "＿＿＿＿＿＿＿＿"
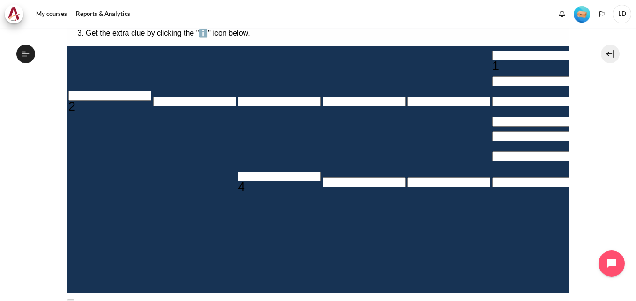
scroll to position [141, 0]
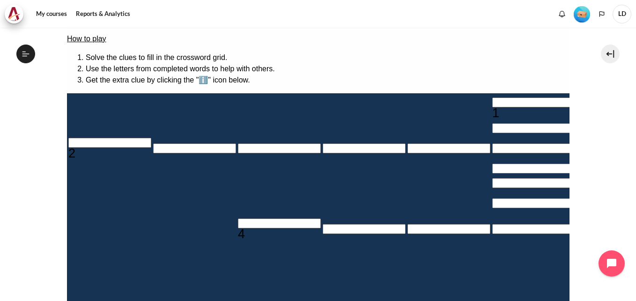
click at [78, 148] on input "Row 3, Column 1. 2 Across. Mindset drives behaviors that drive _______., Letter…" at bounding box center [109, 143] width 83 height 10
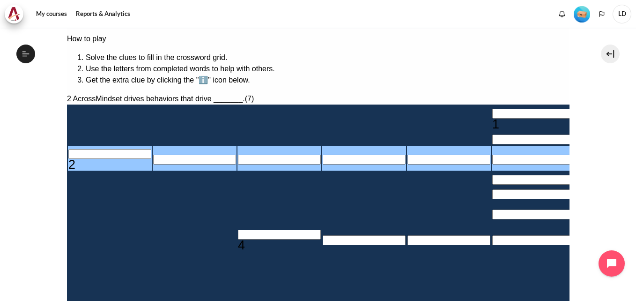
type input "R＿＿＿＿＿＿"
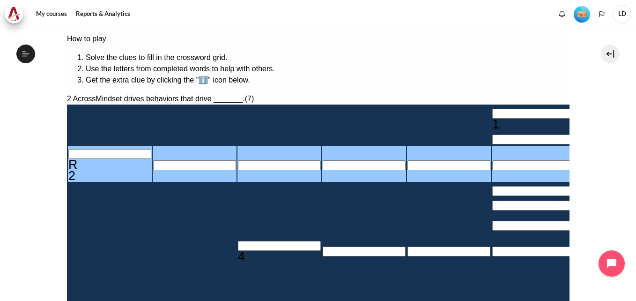
type input "RE＿＿＿＿＿"
type input "RES＿＿＿＿"
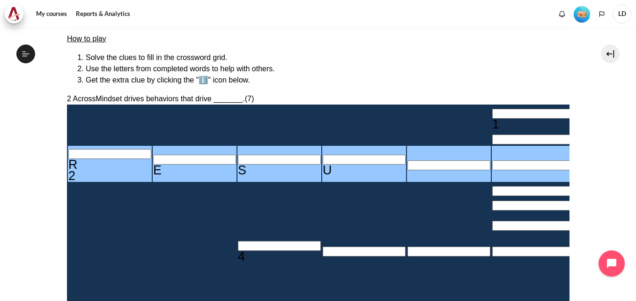
type input "RESU＿＿＿"
type input "RESUL＿＿"
type input "RESULT＿"
type input "＿＿T＿＿＿＿"
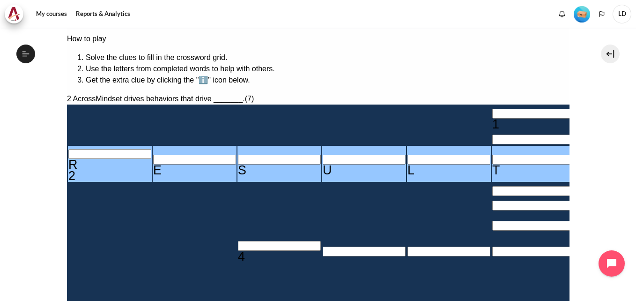
type input "RESULTS"
click at [492, 109] on input "Row 1, Column 6. 1 Down. The mindset that sees people as people., Letter 1 of 7." at bounding box center [533, 114] width 83 height 10
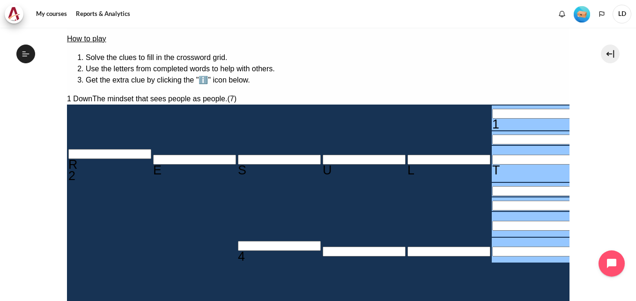
type input "P＿T＿＿＿＿"
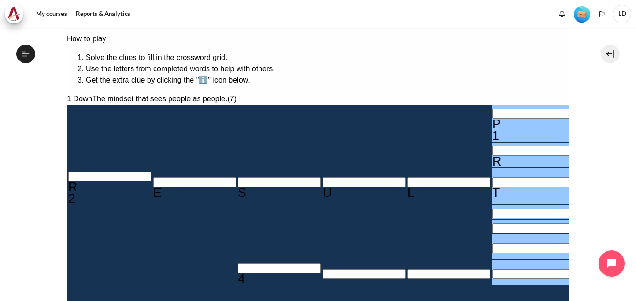
click at [492, 146] on input "Row 2, Column 6. 1 Down. The mindset that sees people as people., Letter 2 of 7." at bounding box center [533, 151] width 83 height 10
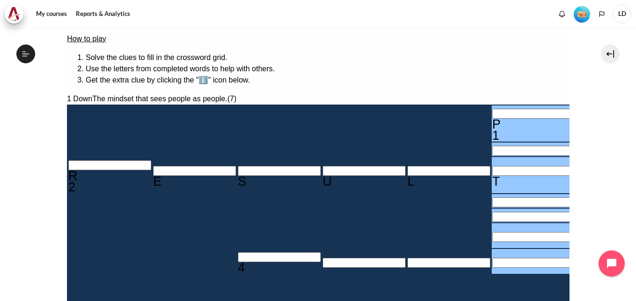
type input "＿＿T＿＿＿＿"
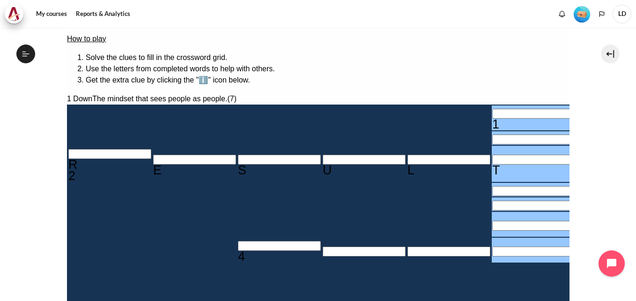
type input "R＿T＿＿＿＿"
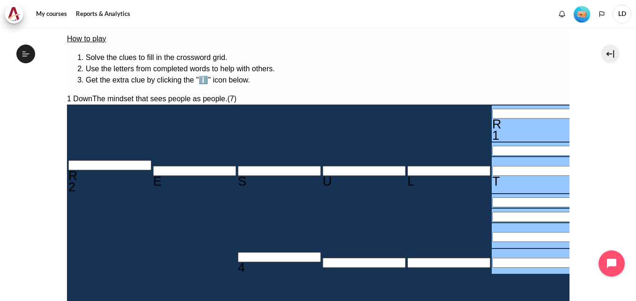
type input "＿＿T＿＿＿＿"
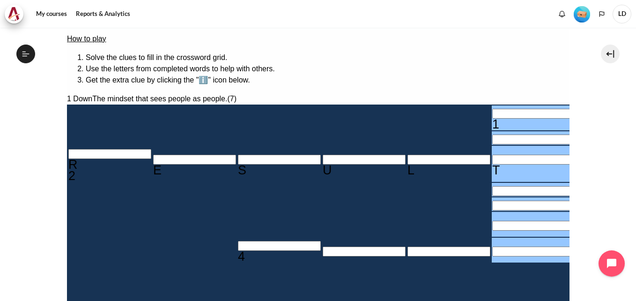
scroll to position [188, 0]
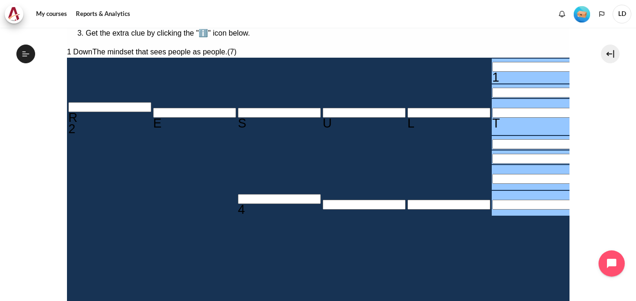
drag, startPoint x: 505, startPoint y: 147, endPoint x: 418, endPoint y: 133, distance: 88.2
drag, startPoint x: 447, startPoint y: 104, endPoint x: 414, endPoint y: 91, distance: 35.9
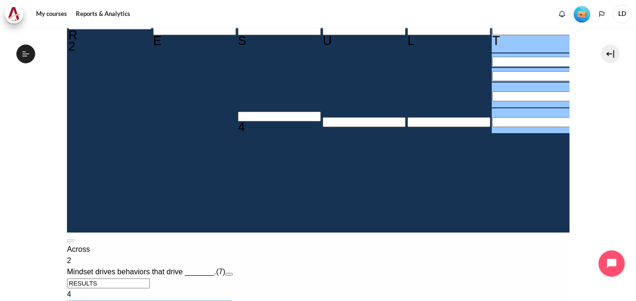
scroll to position [268, 0]
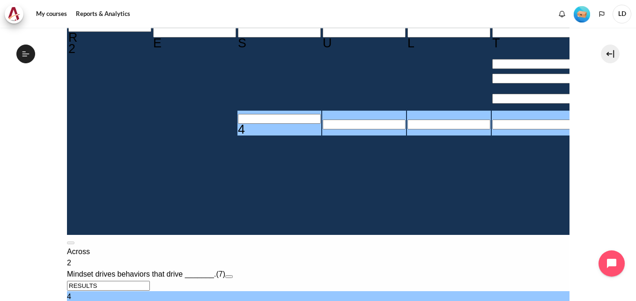
click at [237, 119] on input "Row 7, Column 3. 4 Across. The established set of attitudes held by someone., L…" at bounding box center [278, 119] width 83 height 10
type input "M＿＿＿＿＿＿"
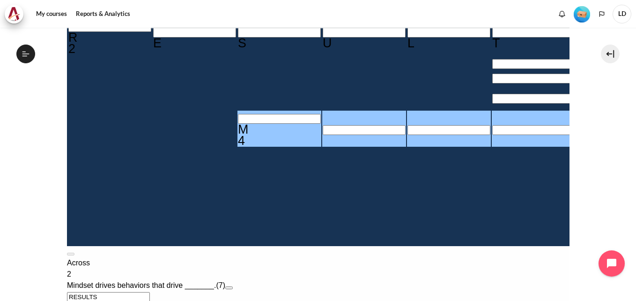
type input "MI＿＿＿＿＿"
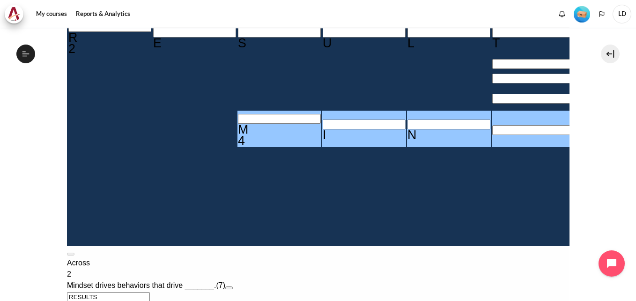
type input "MIN＿＿＿＿"
type input "MIND＿＿＿"
type input "＿＿T＿＿＿D"
type input "MINDS＿＿"
type input "MINDSE＿"
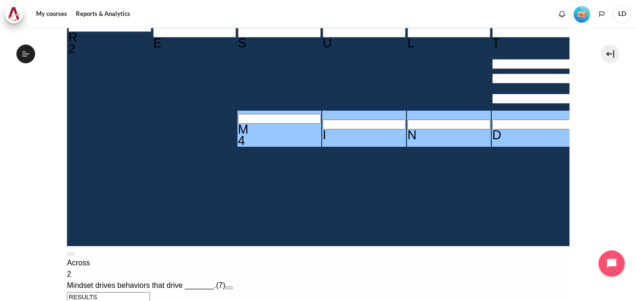
type input "＿E＿＿＿＿＿＿"
type input "MINDSET"
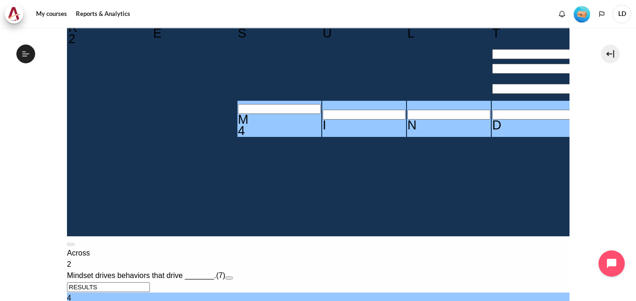
scroll to position [315, 0]
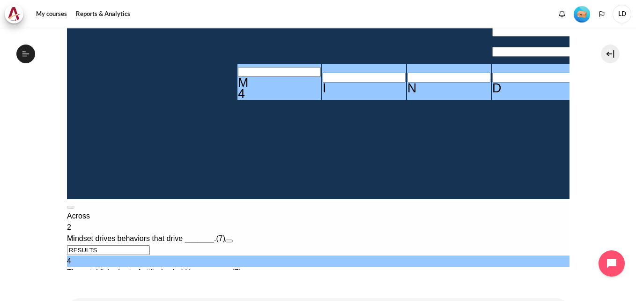
drag, startPoint x: 521, startPoint y: 119, endPoint x: 408, endPoint y: 103, distance: 115.0
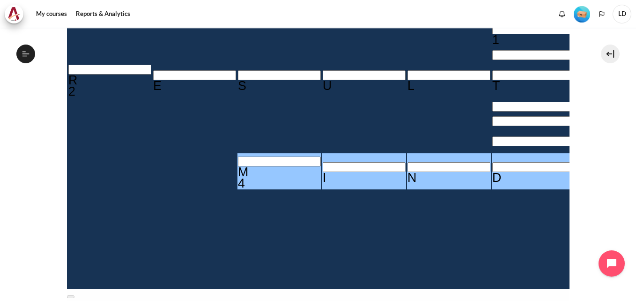
scroll to position [221, 0]
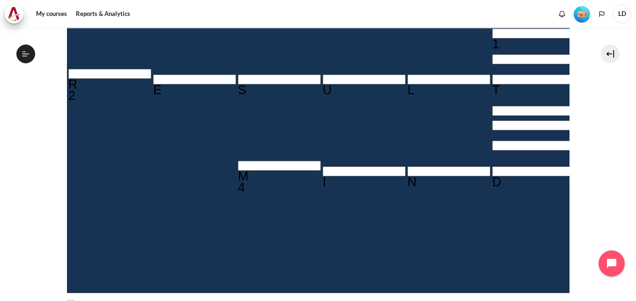
type input "BE＿＿＿＿＿＿"
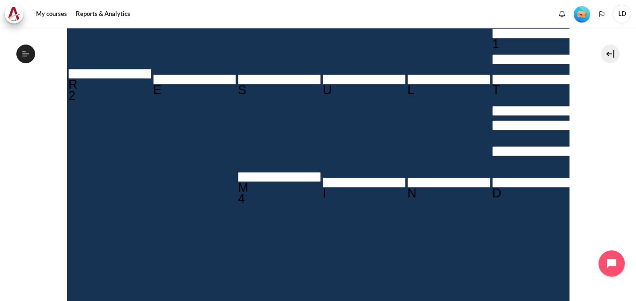
type input "BEH＿＿＿＿＿"
type input "BEHA＿＿＿＿"
type input "BEHAV＿＿＿"
type input "I＿＿＿＿＿"
type input "BEHAVI＿＿"
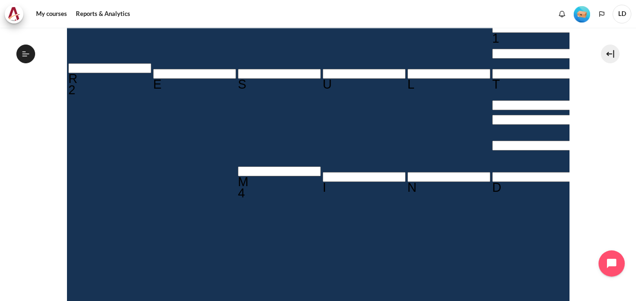
type input "BEHAVIO＿"
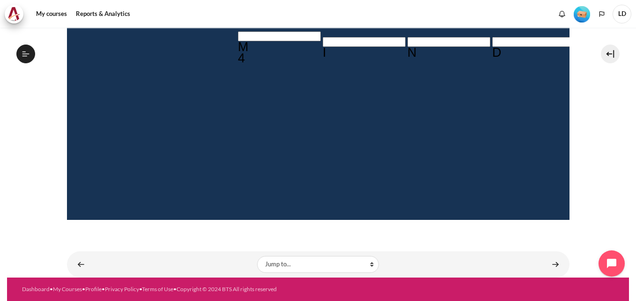
type input "BEHAVIOR"
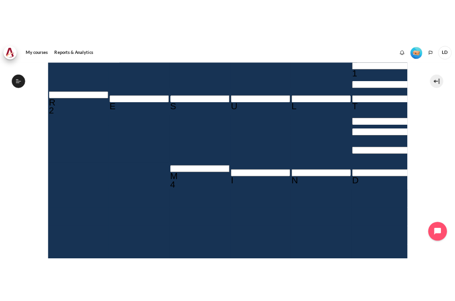
scroll to position [221, 0]
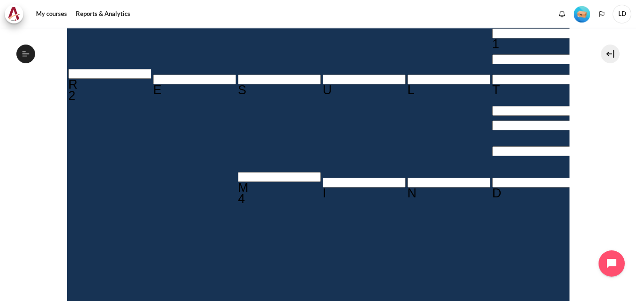
drag, startPoint x: 415, startPoint y: 101, endPoint x: 507, endPoint y: 117, distance: 93.1
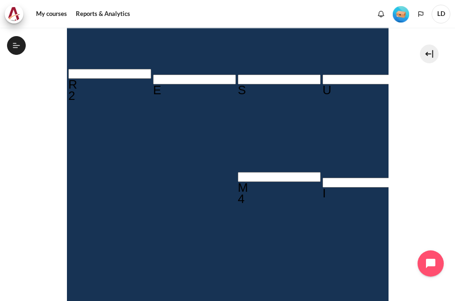
type input "IN＿＿＿＿"
type input "INW＿＿＿"
type input "INWA＿＿"
type input "INWAR＿"
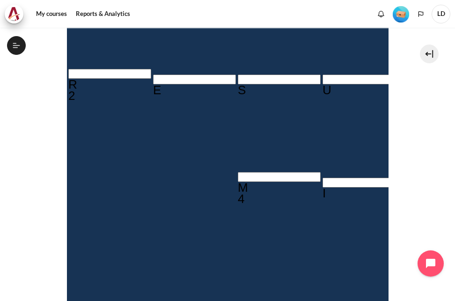
type input "INWARD"
click at [439, 200] on section "My courses OPO VN B3 Lesson 1: Why Mindset Matters Crossword Craze Crossword Cr…" at bounding box center [227, 212] width 441 height 810
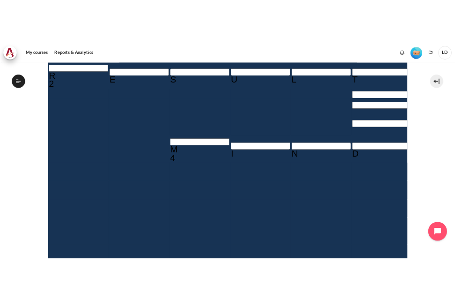
scroll to position [268, 0]
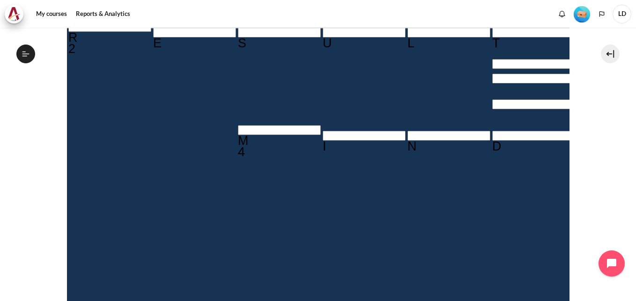
drag, startPoint x: 417, startPoint y: 114, endPoint x: 562, endPoint y: 118, distance: 144.3
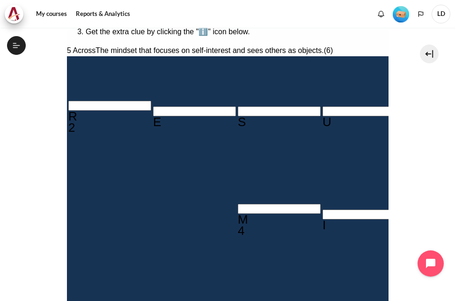
scroll to position [174, 0]
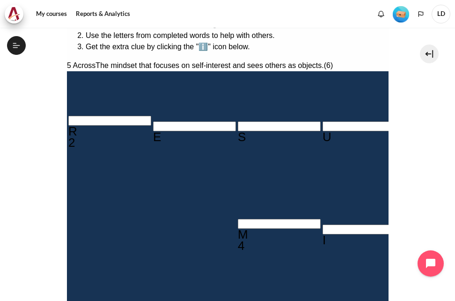
type input "O＿T＿＿＿D"
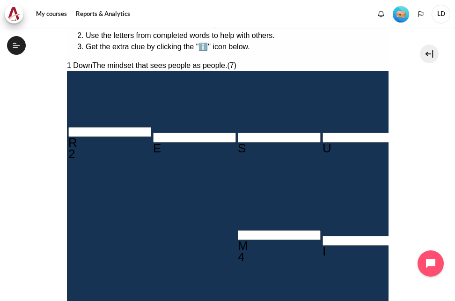
type input "OUT＿＿＿D"
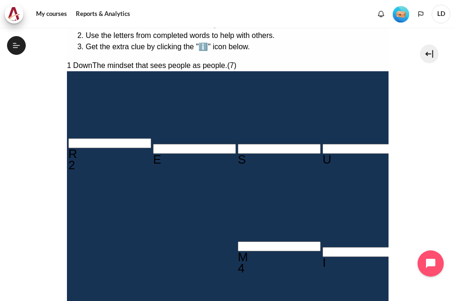
type input "OUTW＿＿D"
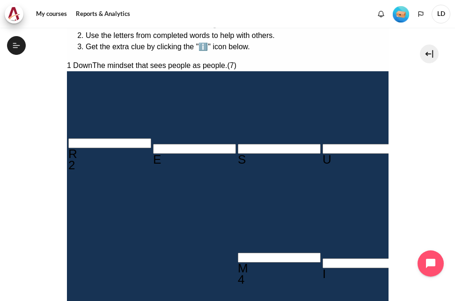
type input "OUTWA＿D"
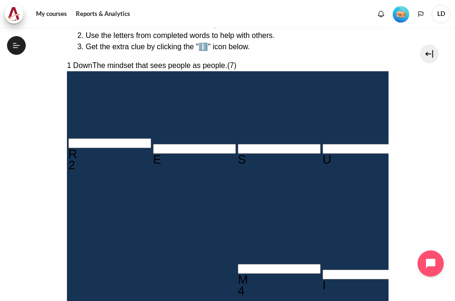
type input "OUTWARD"
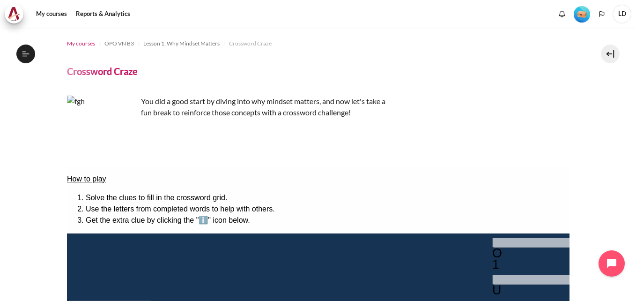
scroll to position [0, 0]
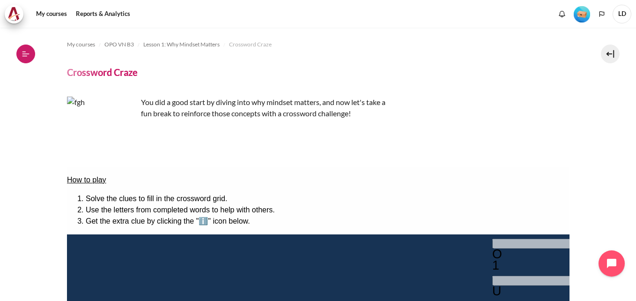
click at [28, 54] on icon at bounding box center [25, 53] width 7 height 0
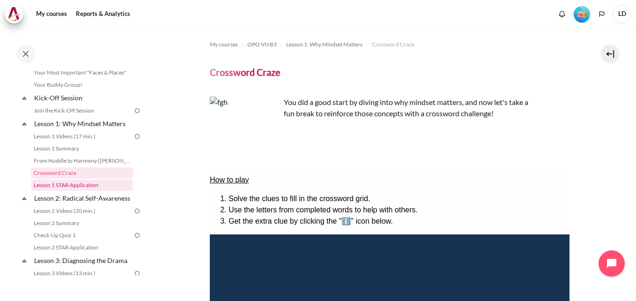
click at [71, 186] on link "Lesson 1 STAR Application" at bounding box center [82, 184] width 102 height 11
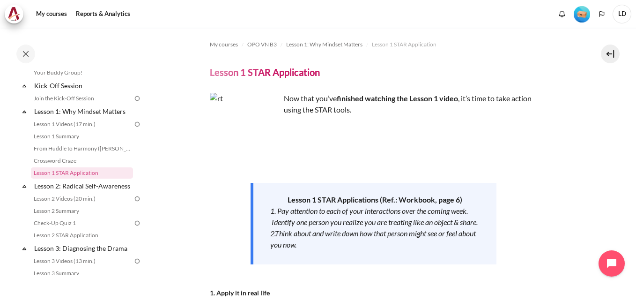
click at [408, 153] on p "Content" at bounding box center [374, 154] width 328 height 11
click at [114, 11] on link "Reports & Analytics" at bounding box center [103, 14] width 61 height 19
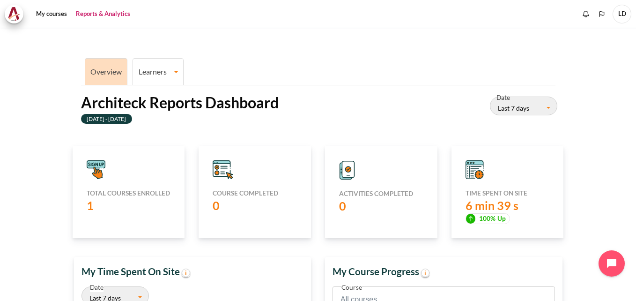
scroll to position [187, 228]
